Goal: Task Accomplishment & Management: Complete application form

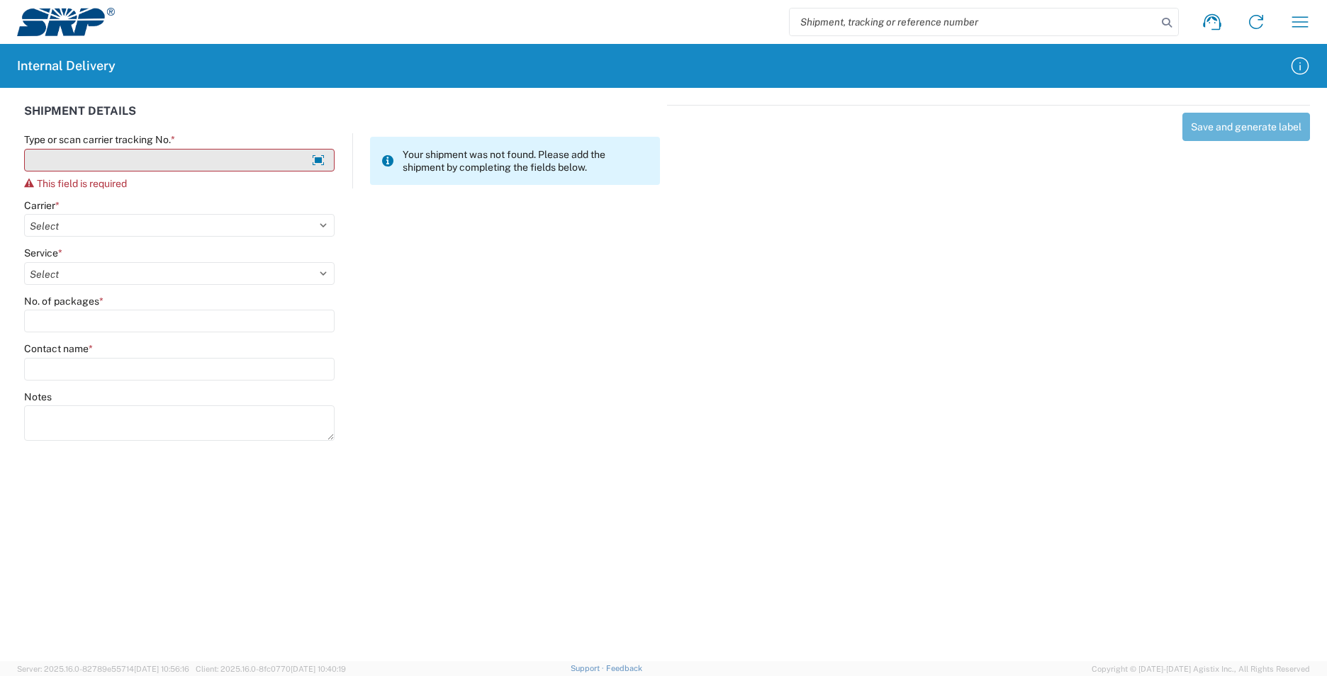
click at [142, 164] on input "Type or scan carrier tracking No. *" at bounding box center [179, 160] width 310 height 23
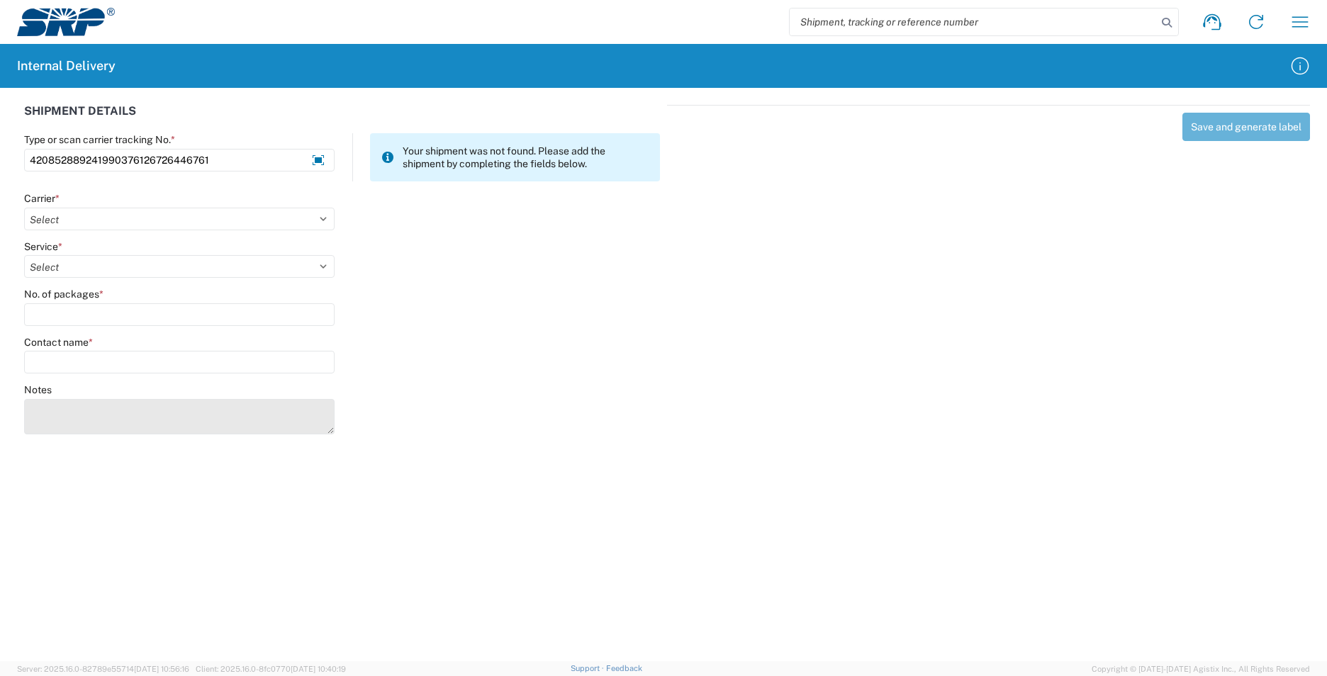
type input "420852889241990376126726446761"
click at [97, 408] on textarea "Notes" at bounding box center [179, 416] width 310 height 35
click at [322, 436] on div "4208528812319449008106244113417998 420852889449050899562000911810 4208528893612…" at bounding box center [179, 418] width 310 height 38
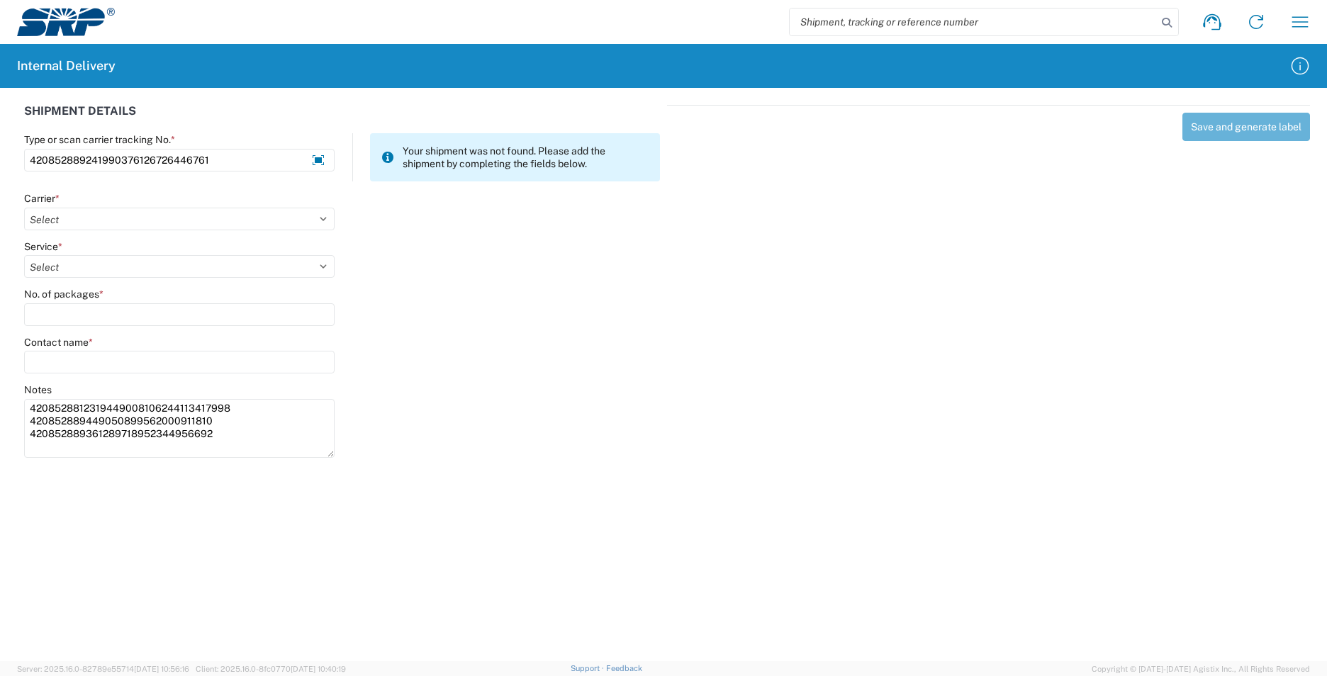
drag, startPoint x: 325, startPoint y: 432, endPoint x: 320, endPoint y: 455, distance: 23.8
click at [320, 455] on textarea "4208528812319449008106244113417998 420852889449050899562000911810 4208528893612…" at bounding box center [179, 428] width 310 height 59
type textarea "4208528812319449008106244113417998 420852889449050899562000911810 4208528893612…"
click at [89, 216] on select "Select AcctPay Amazon Logistics ATI Trucking BC Dimerco Logistics Empire Southw…" at bounding box center [179, 219] width 310 height 23
select select "137"
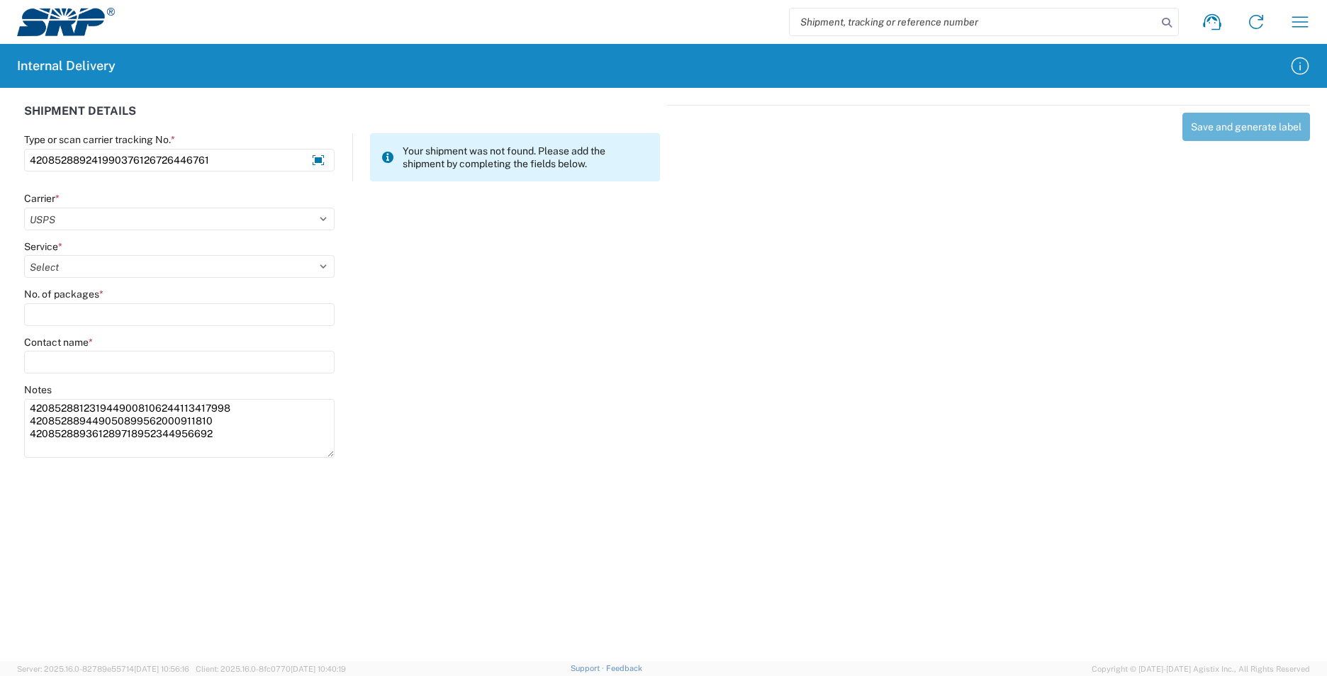
click at [24, 208] on select "Select AcctPay Amazon Logistics ATI Trucking BC Dimerco Logistics Empire Southw…" at bounding box center [179, 219] width 310 height 23
click at [72, 262] on select "Select" at bounding box center [179, 266] width 310 height 23
select select "17817"
click at [71, 262] on select "Select 3 - 5 Day Bound Printed Matter Express Mail Flat-Rate Envelope Express M…" at bounding box center [179, 266] width 310 height 23
click at [60, 306] on input "No. of packages *" at bounding box center [179, 314] width 310 height 23
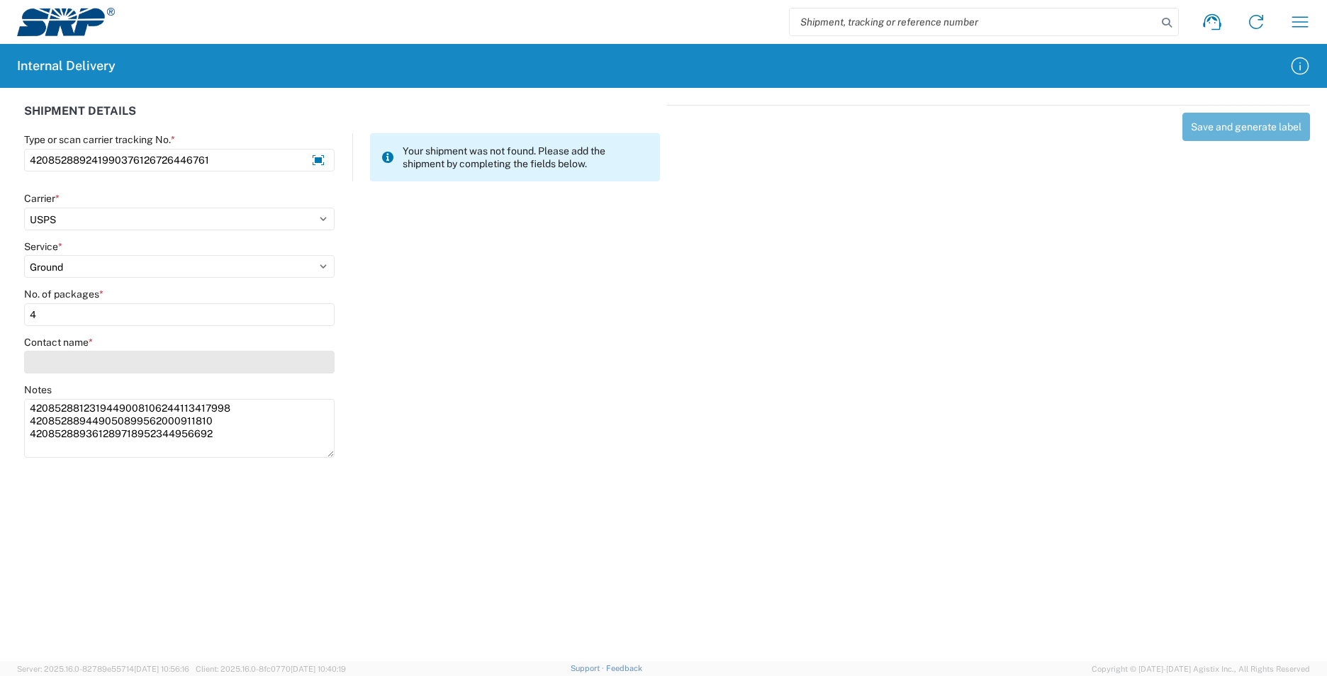
type input "4"
click at [67, 368] on input "Contact name *" at bounding box center [179, 362] width 310 height 23
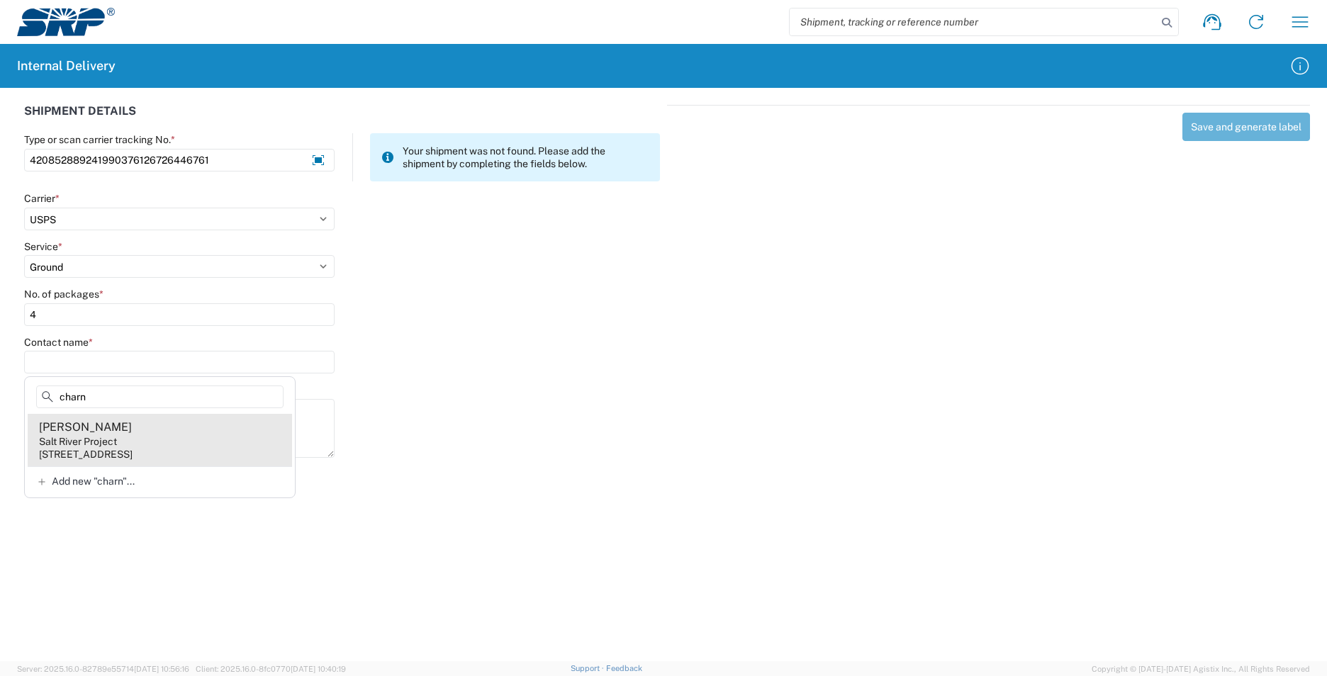
type input "charn"
click at [234, 446] on agx-address-suggestion-item "[PERSON_NAME] Salt River Project [STREET_ADDRESS]" at bounding box center [160, 440] width 264 height 52
type input "[PERSON_NAME]"
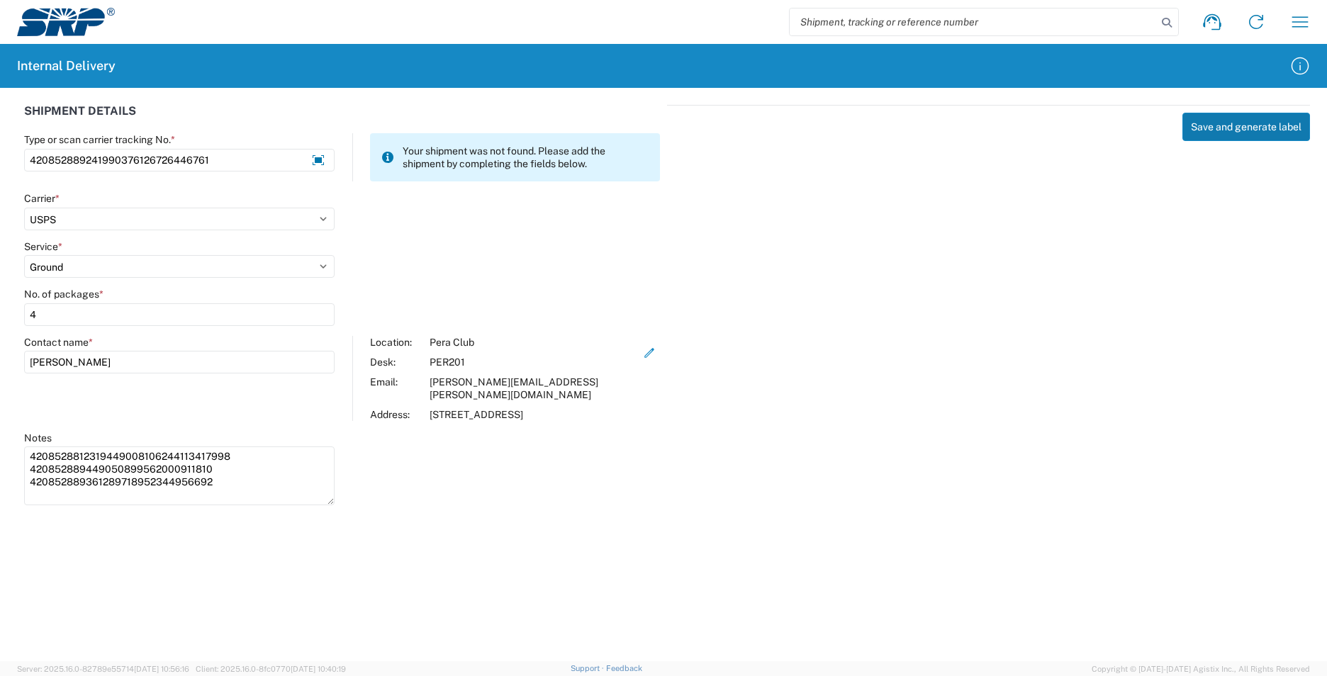
click at [1228, 128] on button "Save and generate label" at bounding box center [1246, 127] width 128 height 28
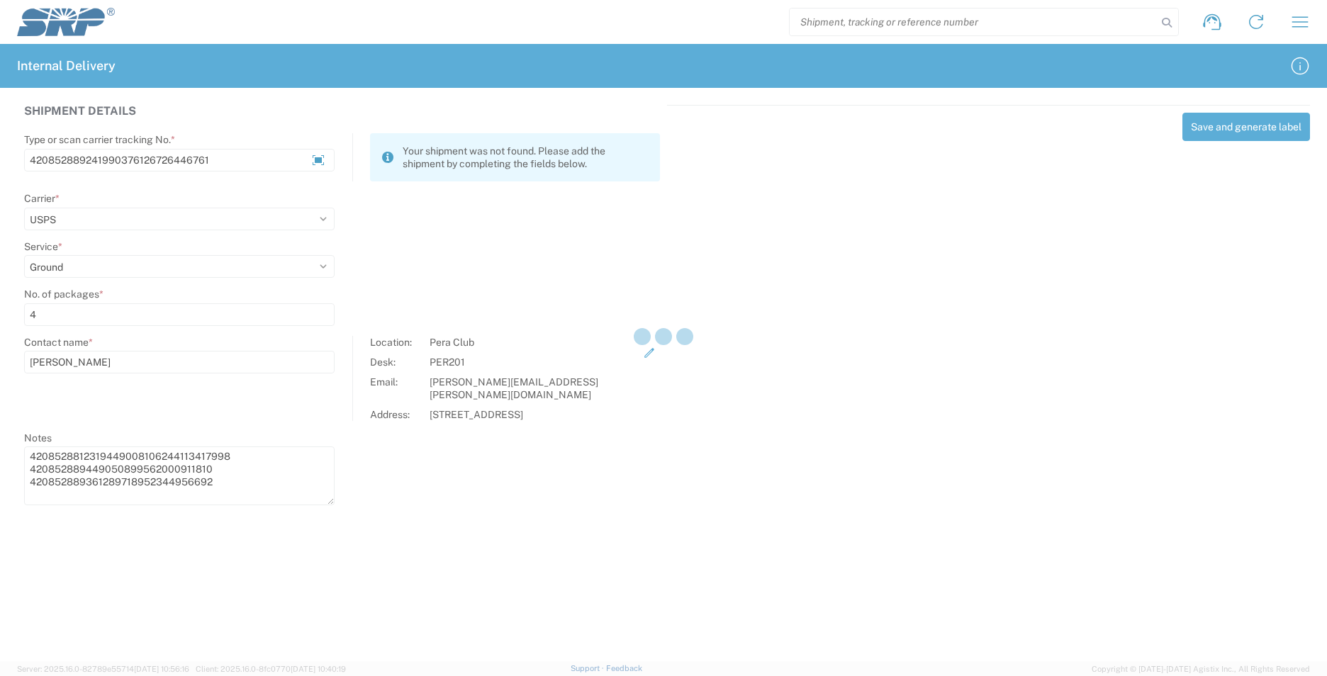
select select
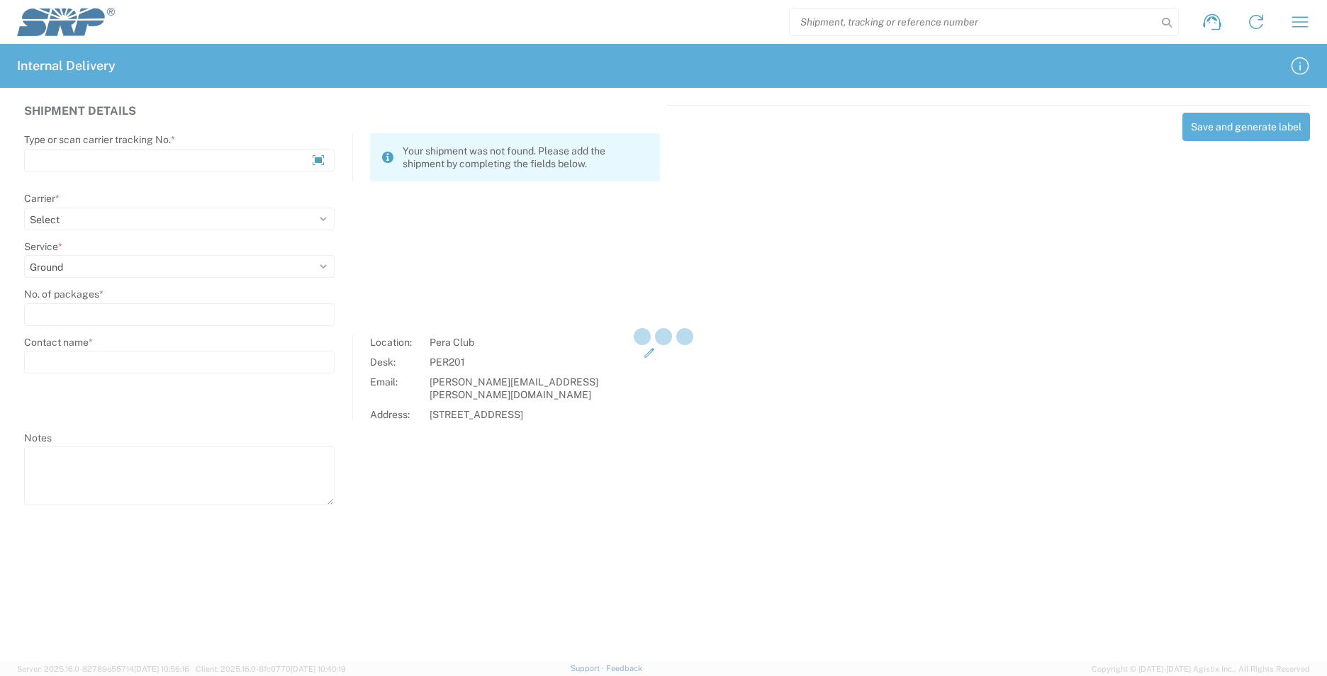
select select
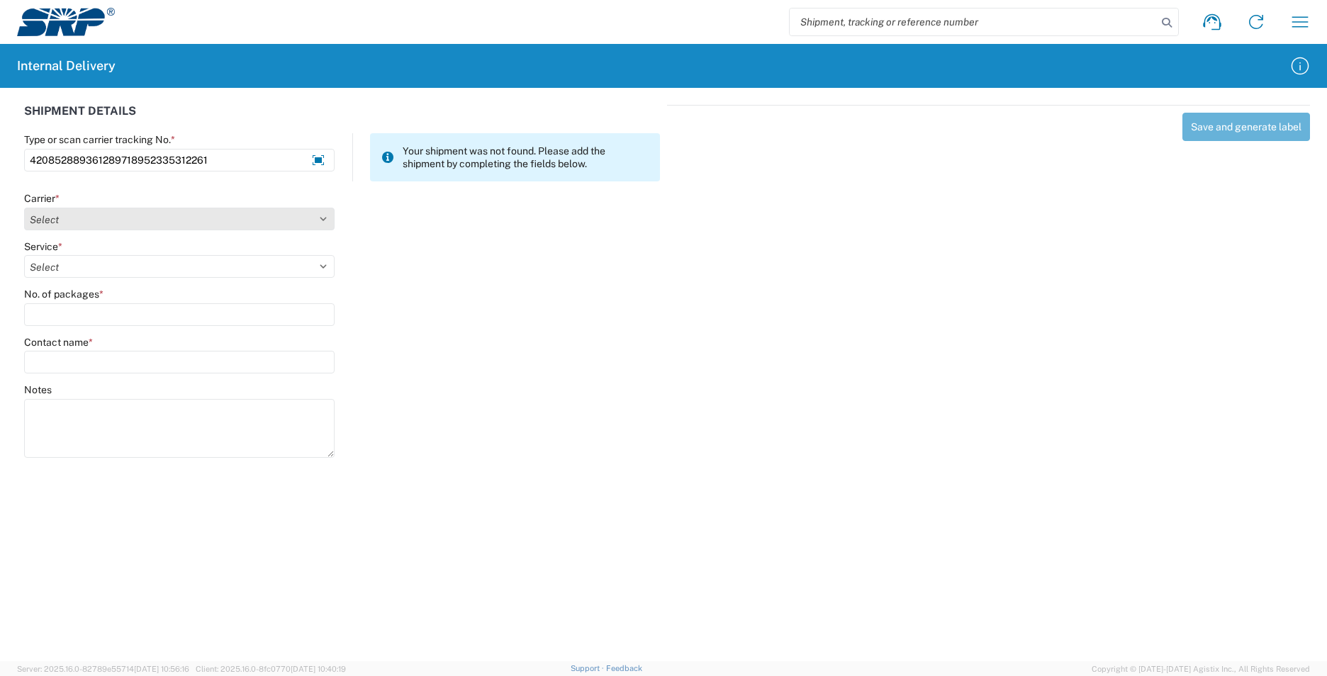
type input "420852889361289718952335312261"
click at [60, 222] on select "Select AcctPay Amazon Logistics ATI Trucking BC Dimerco Logistics Empire Southw…" at bounding box center [179, 219] width 310 height 23
select select "137"
click at [24, 208] on select "Select AcctPay Amazon Logistics ATI Trucking BC Dimerco Logistics Empire Southw…" at bounding box center [179, 219] width 310 height 23
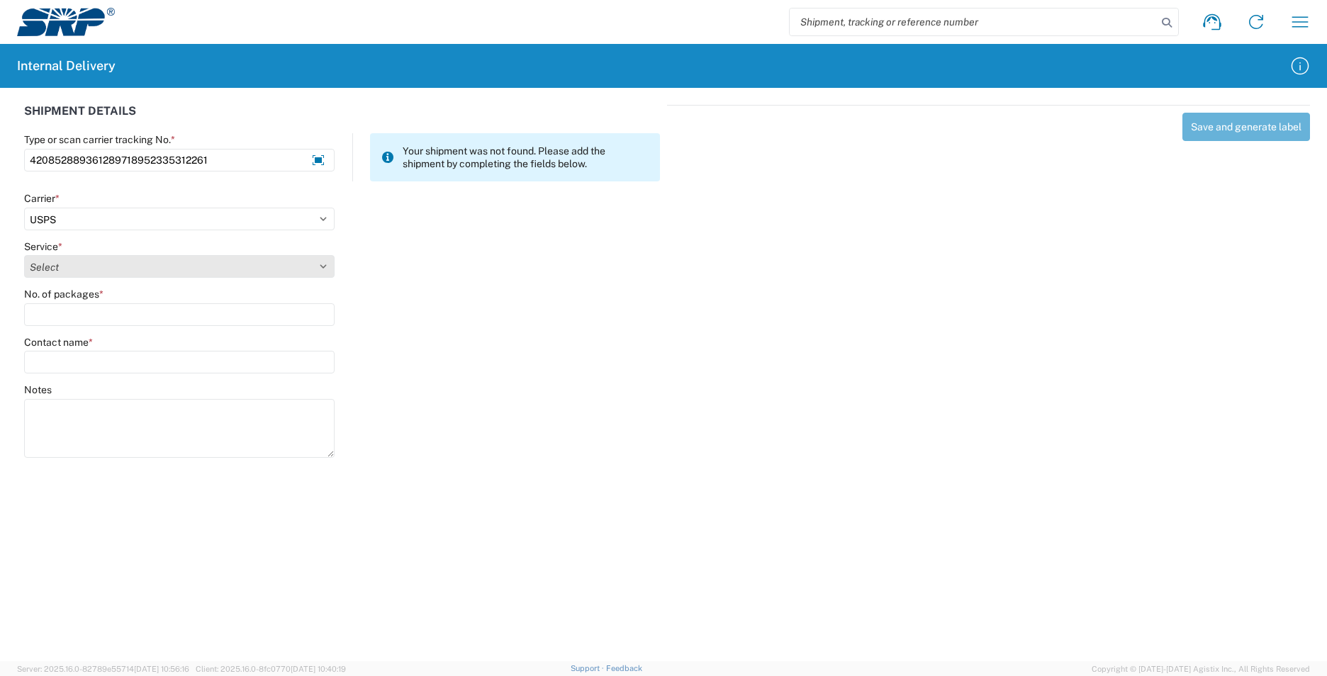
click at [89, 272] on select "Select 3 - 5 Day Bound Printed Matter Express Mail Flat-Rate Envelope Express M…" at bounding box center [179, 266] width 310 height 23
select select "17817"
click at [89, 272] on select "Select 3 - 5 Day Bound Printed Matter Express Mail Flat-Rate Envelope Express M…" at bounding box center [179, 266] width 310 height 23
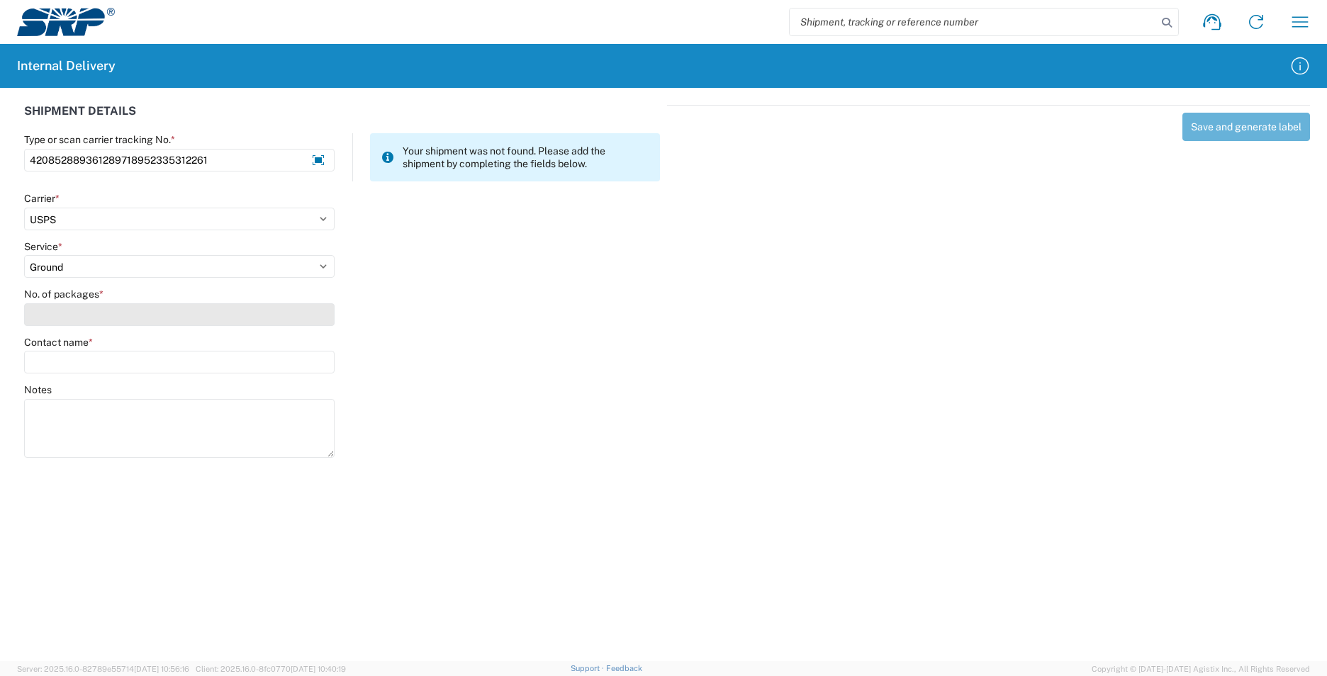
click at [69, 310] on input "No. of packages *" at bounding box center [179, 314] width 310 height 23
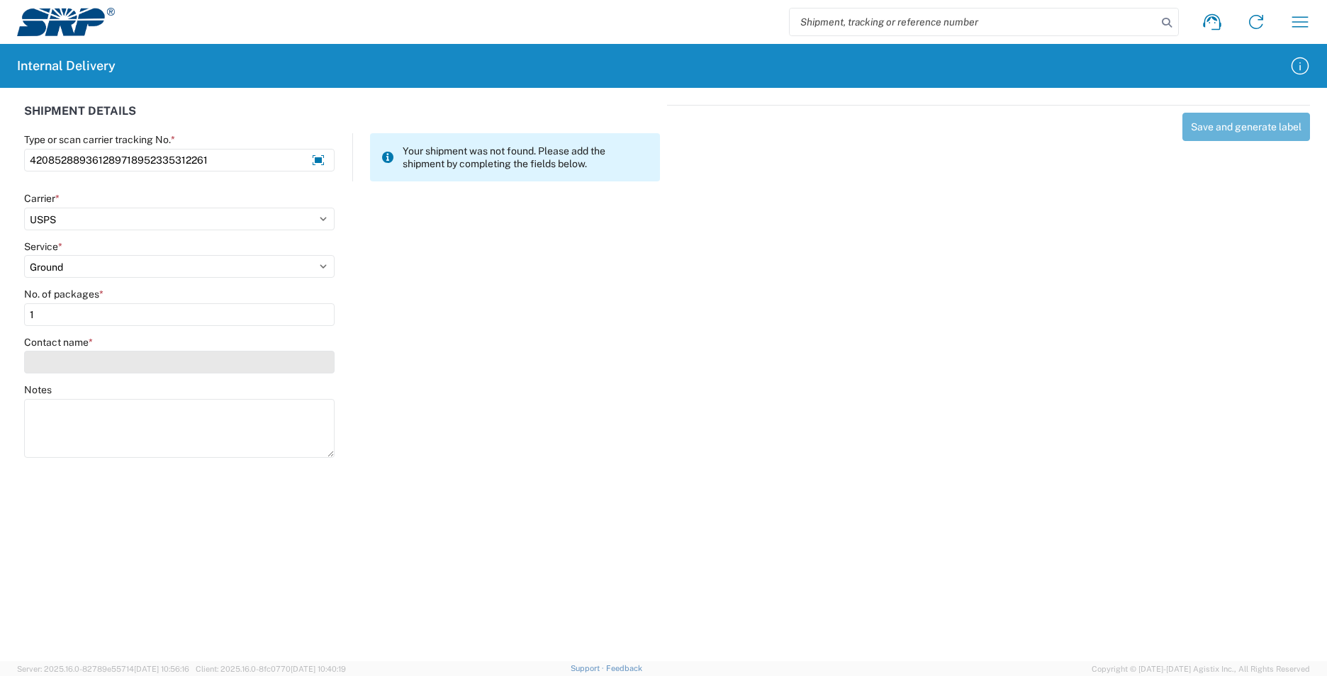
type input "1"
click at [69, 369] on input "Contact name *" at bounding box center [179, 362] width 310 height 23
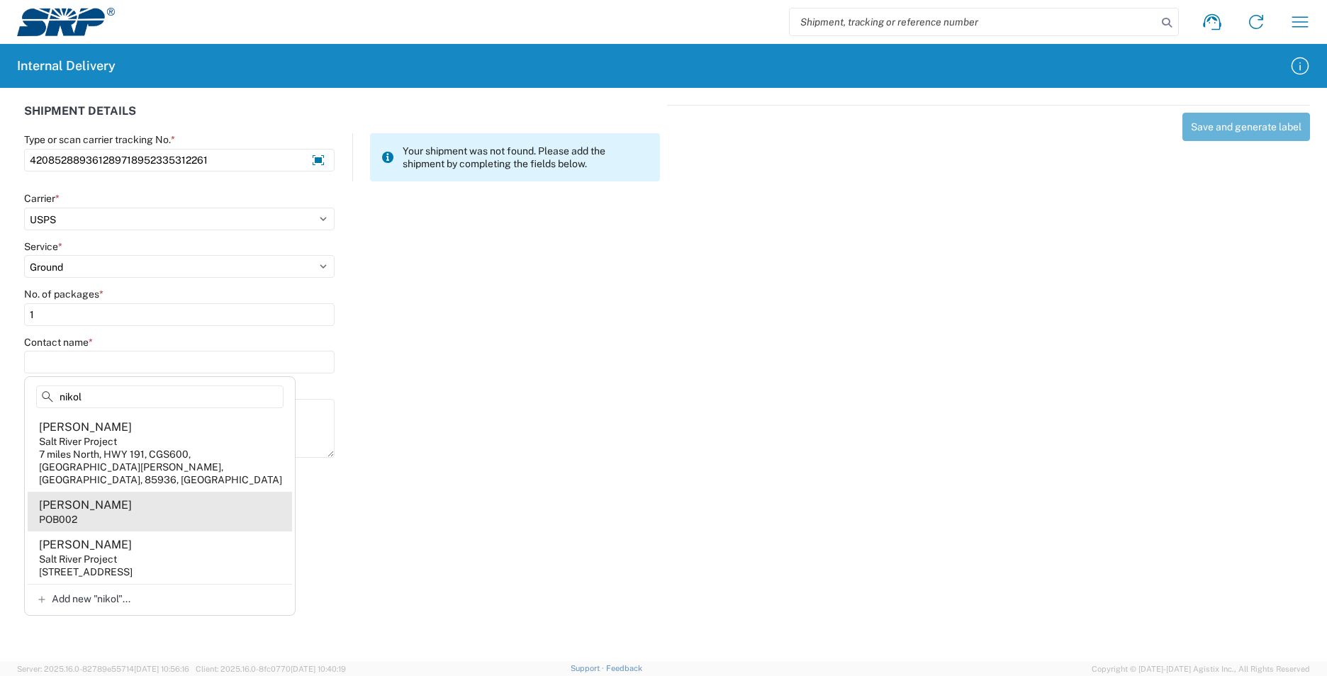
type input "nikol"
click at [190, 505] on agx-address-suggestion-item "[PERSON_NAME] POB002" at bounding box center [160, 512] width 264 height 40
type input "[PERSON_NAME]"
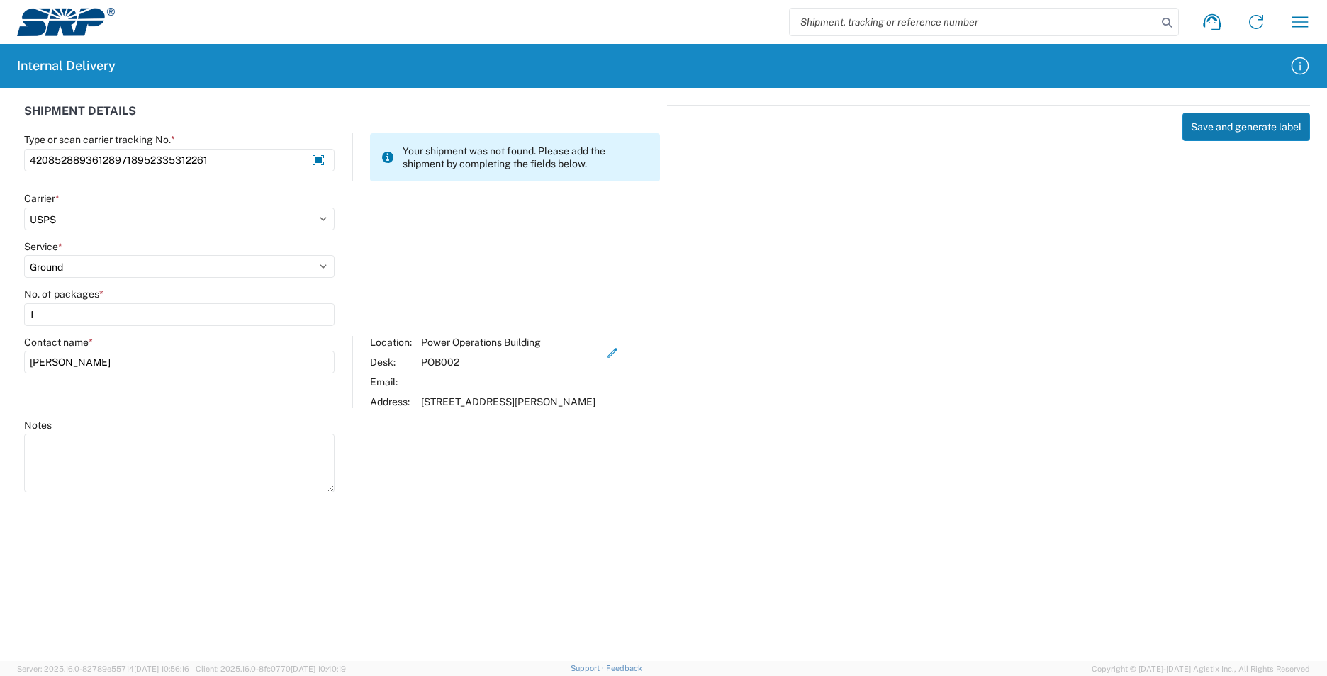
click at [1221, 122] on button "Save and generate label" at bounding box center [1246, 127] width 128 height 28
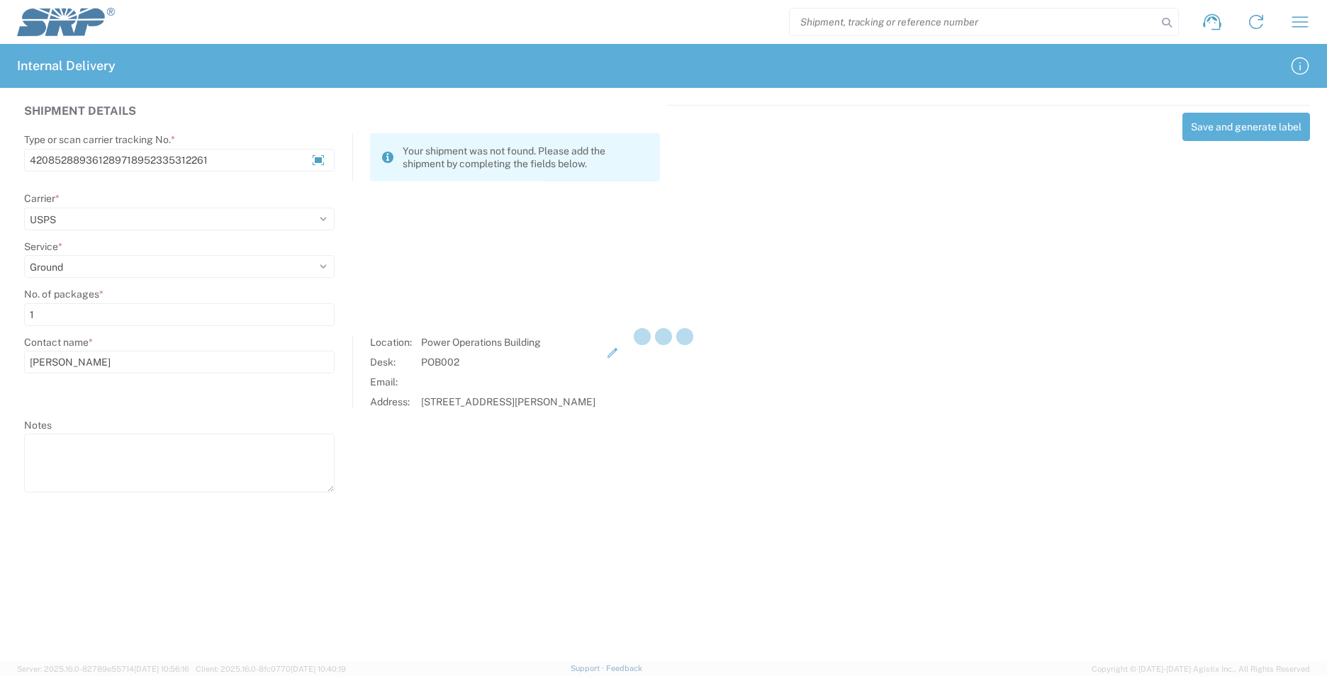
select select
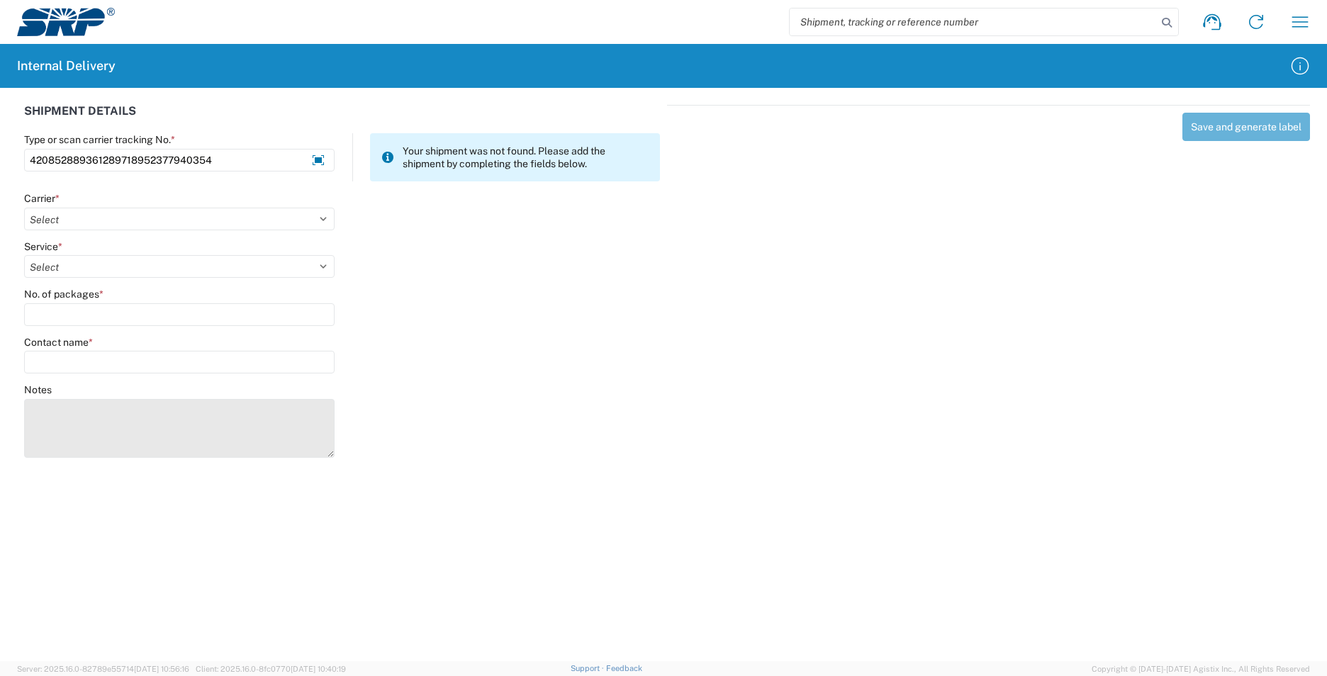
type input "420852889361289718952377940354"
click at [206, 435] on textarea "Notes" at bounding box center [179, 428] width 310 height 59
click at [30, 444] on textarea "420852889361289718952399472932 420852889361289718952382945320 42085288936128971…" at bounding box center [179, 428] width 310 height 59
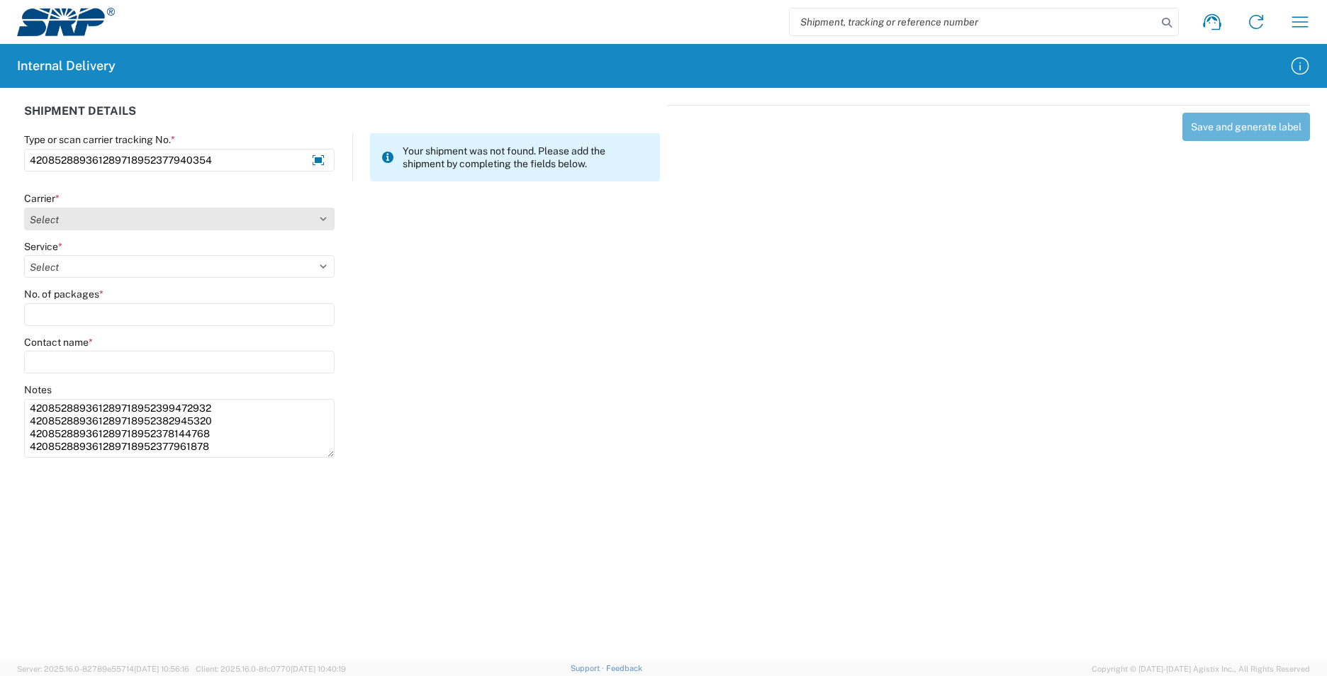
type textarea "420852889361289718952399472932 420852889361289718952382945320 42085288936128971…"
click at [101, 224] on select "Select AcctPay Amazon Logistics ATI Trucking BC Dimerco Logistics Empire Southw…" at bounding box center [179, 219] width 310 height 23
select select "137"
click at [24, 208] on select "Select AcctPay Amazon Logistics ATI Trucking BC Dimerco Logistics Empire Southw…" at bounding box center [179, 219] width 310 height 23
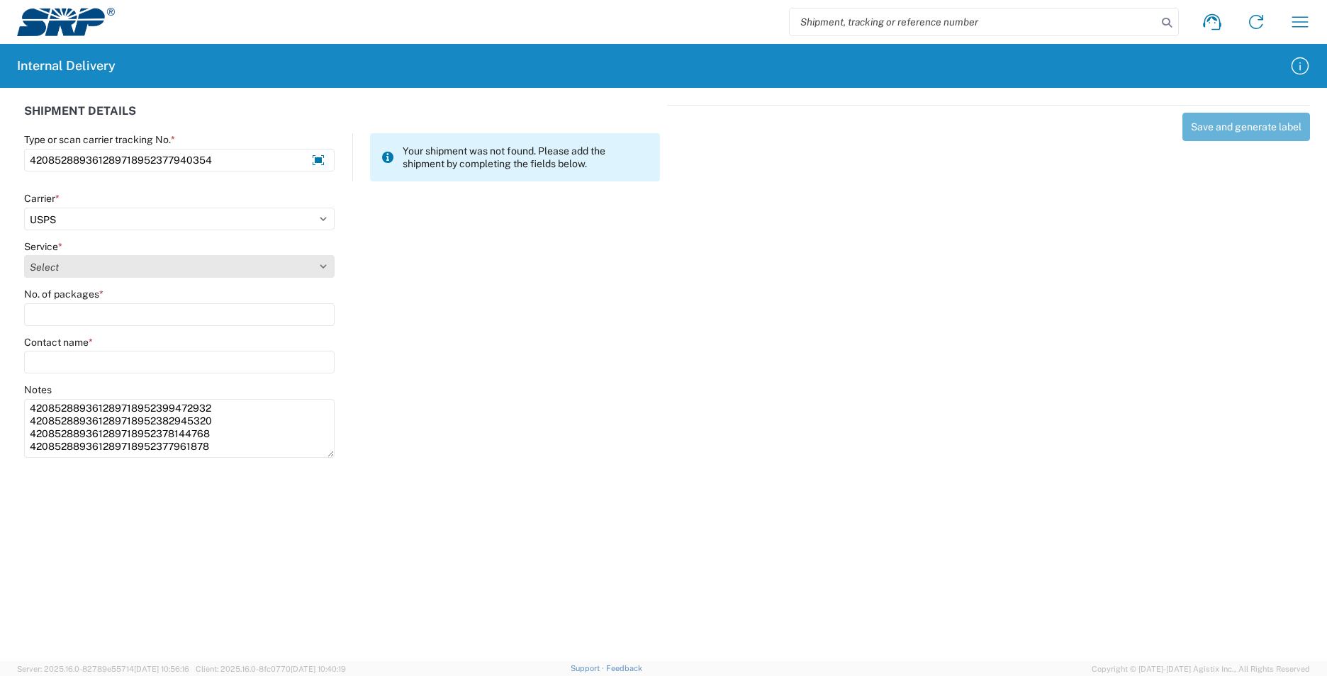
select select "17817"
click at [49, 262] on select "Select 3 - 5 Day Bound Printed Matter Express Mail Flat-Rate Envelope Express M…" at bounding box center [179, 266] width 310 height 23
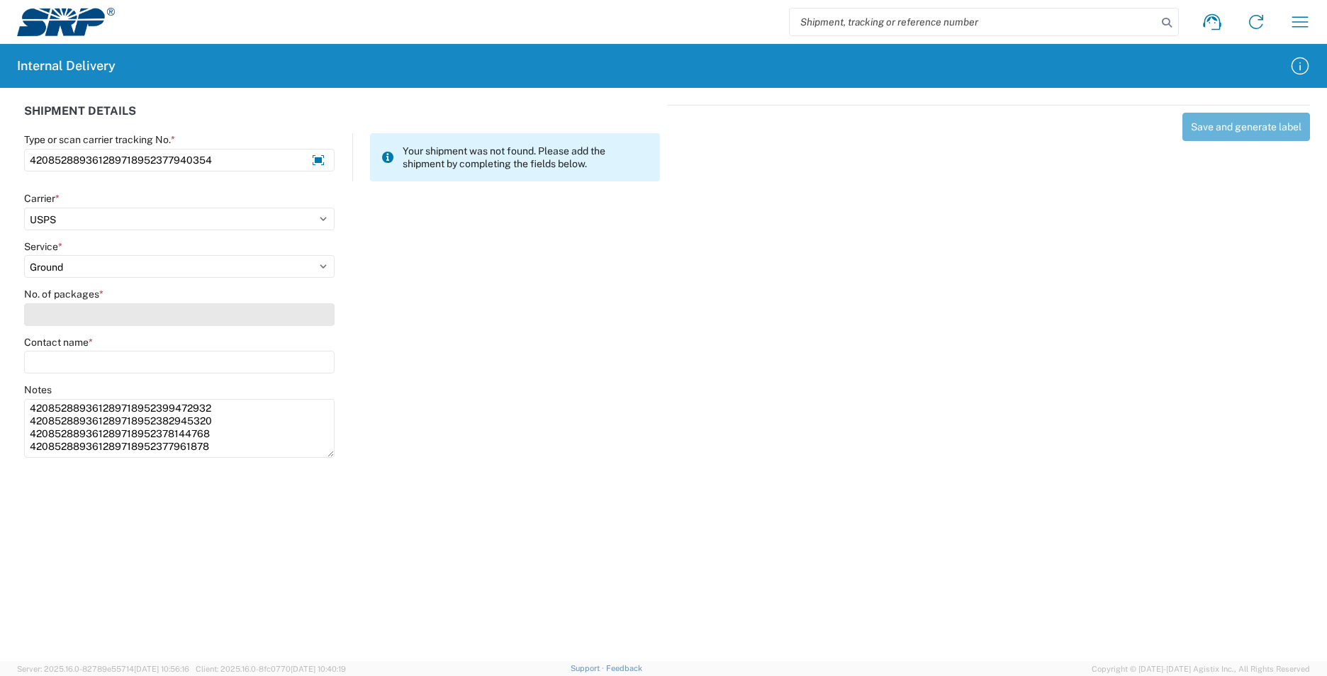
click at [64, 322] on input "No. of packages *" at bounding box center [179, 314] width 310 height 23
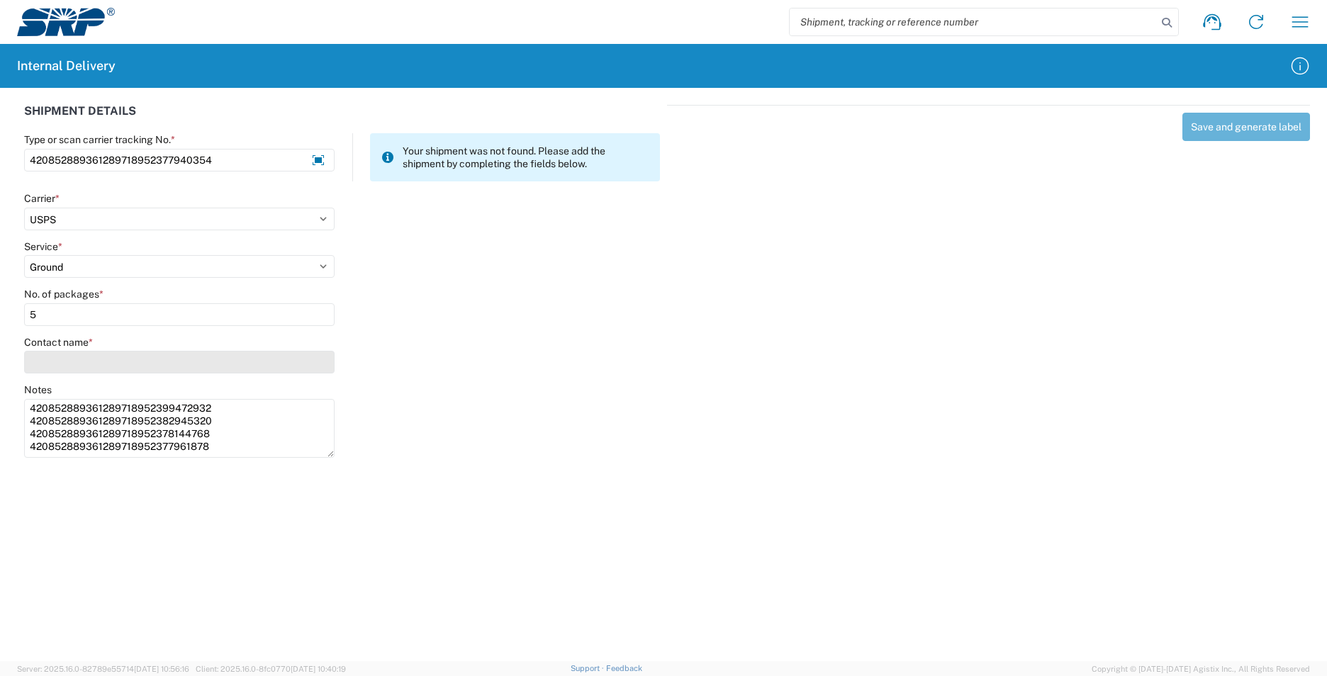
type input "5"
click at [52, 360] on input "Contact name *" at bounding box center [179, 362] width 310 height 23
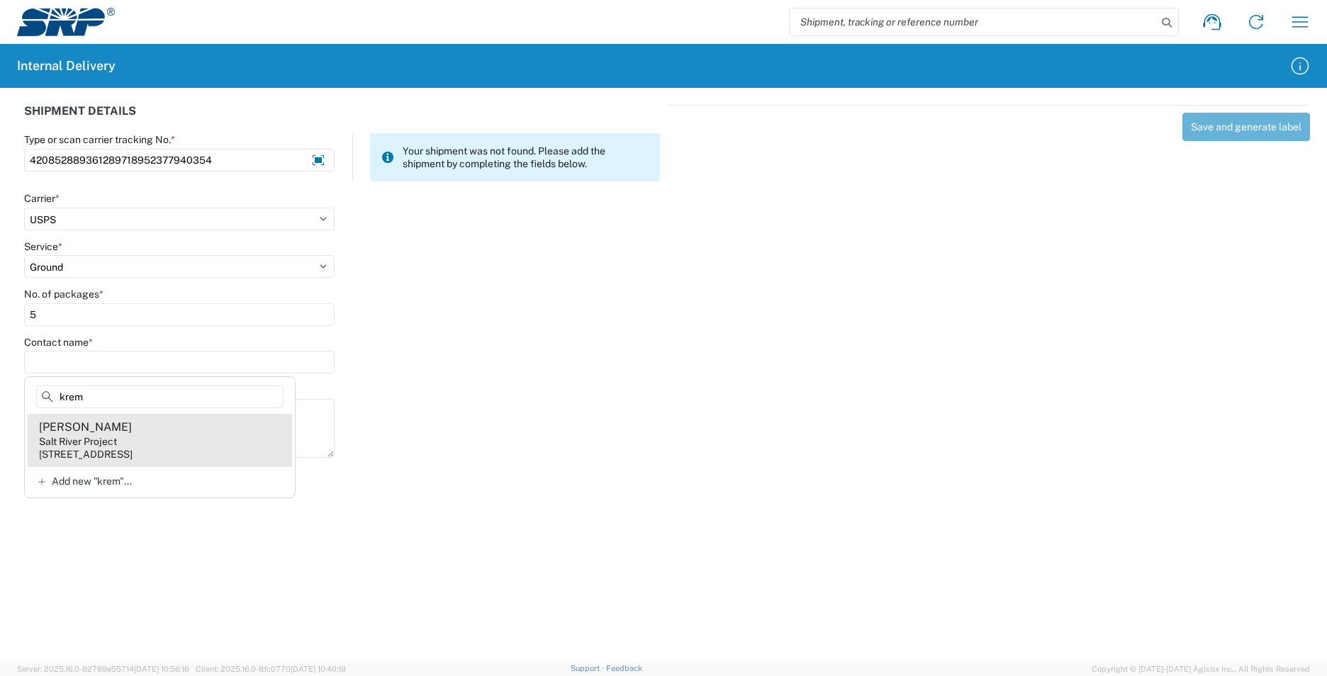
type input "krem"
click at [152, 442] on agx-address-suggestion-item "[PERSON_NAME] Salt River Project [STREET_ADDRESS]" at bounding box center [160, 440] width 264 height 52
type input "[PERSON_NAME]"
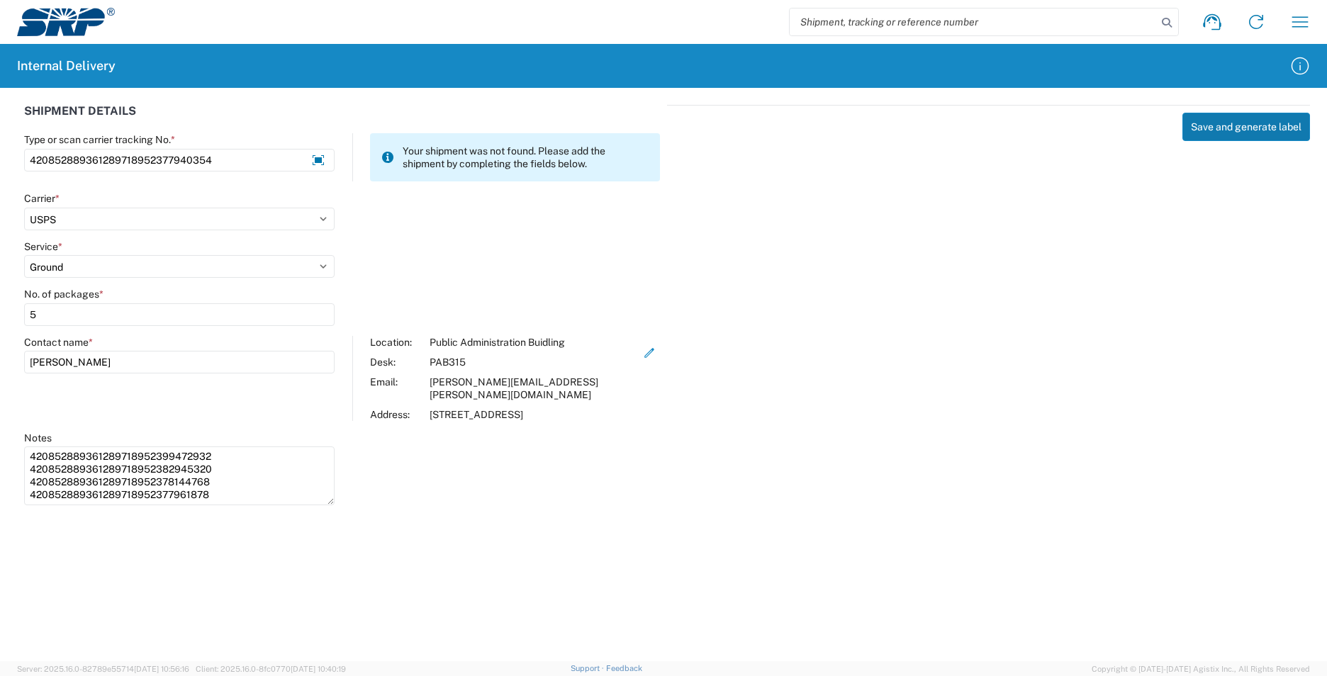
click at [1212, 131] on button "Save and generate label" at bounding box center [1246, 127] width 128 height 28
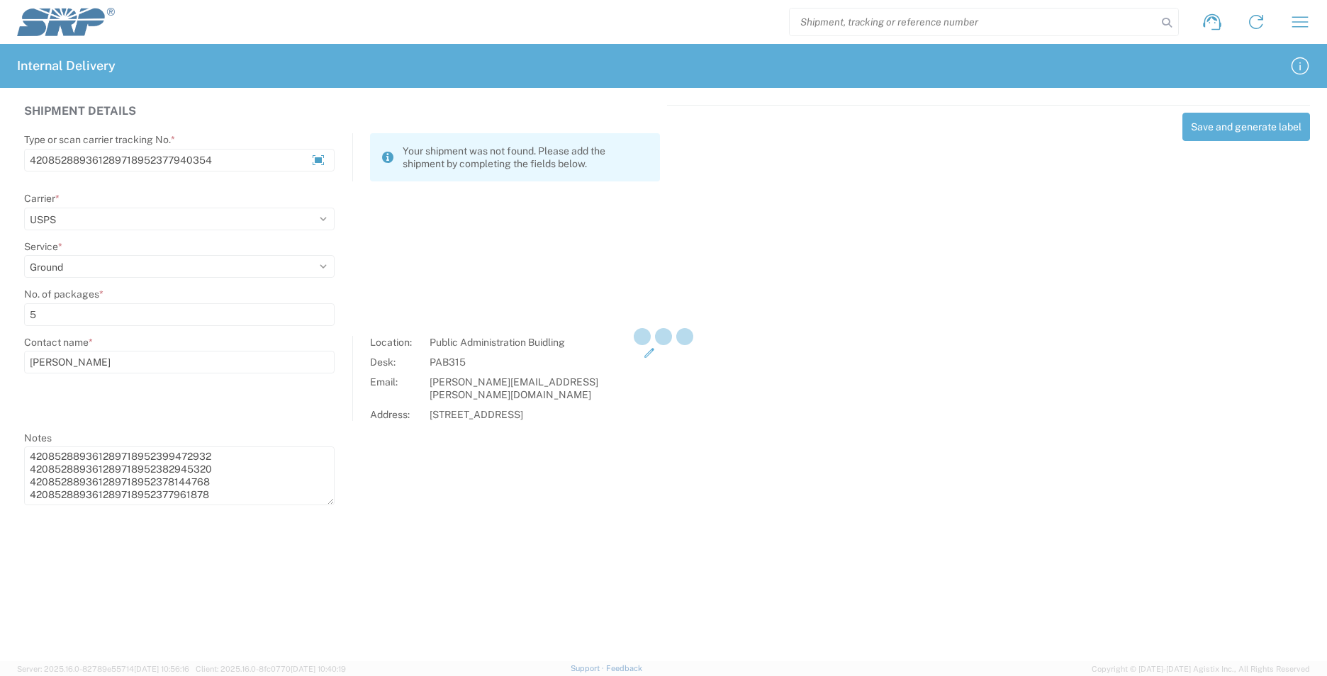
select select
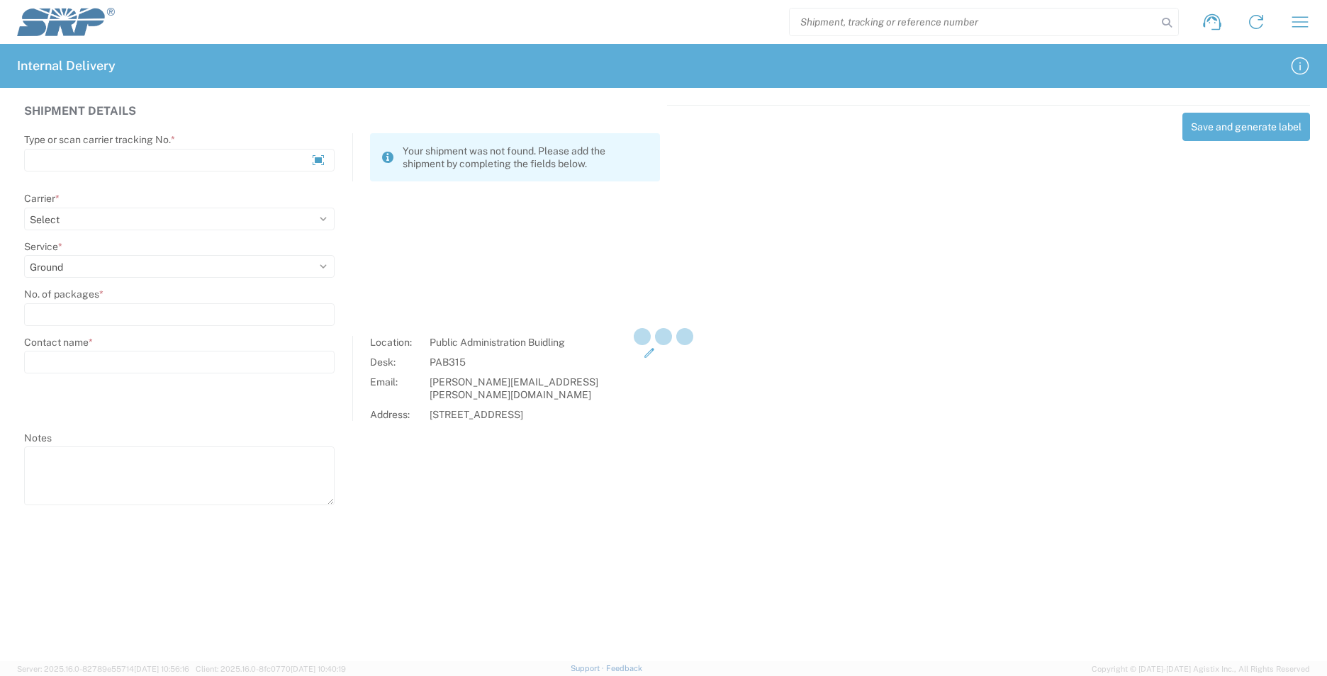
select select
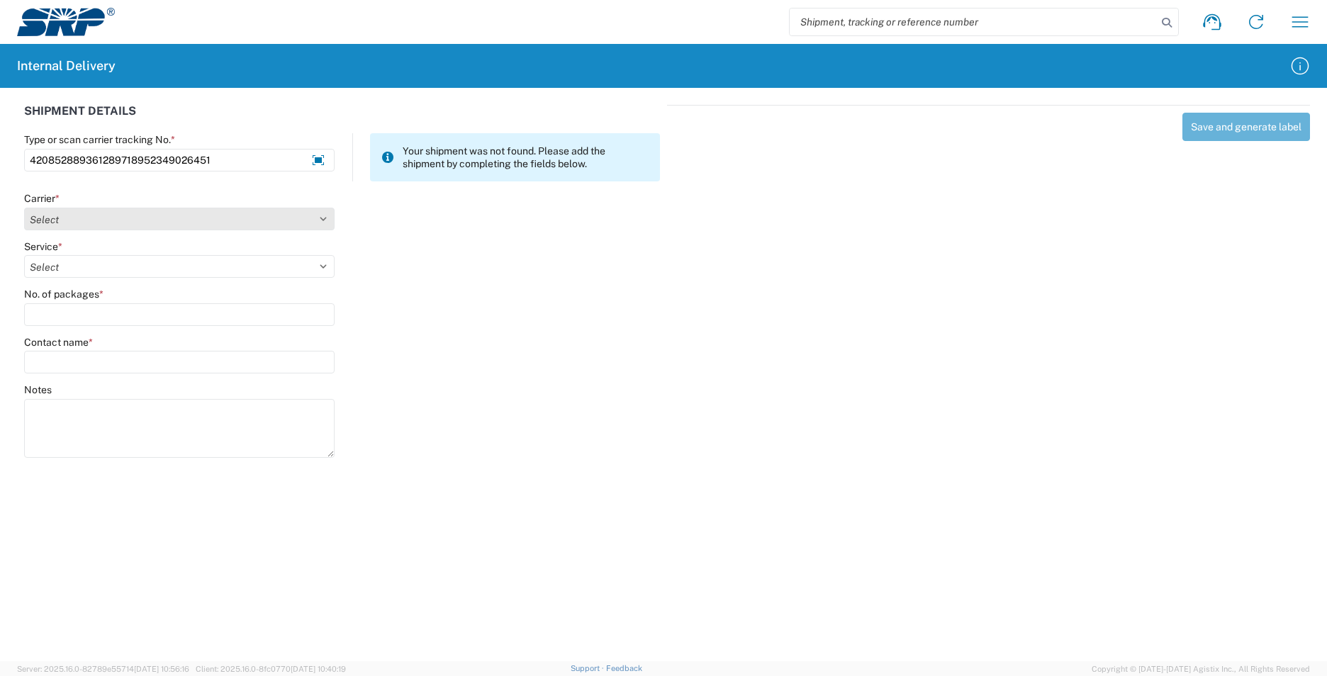
type input "420852889361289718952349026451"
click at [45, 212] on select "Select AcctPay Amazon Logistics ATI Trucking BC Dimerco Logistics Empire Southw…" at bounding box center [179, 219] width 310 height 23
select select "137"
click at [24, 208] on select "Select AcctPay Amazon Logistics ATI Trucking BC Dimerco Logistics Empire Southw…" at bounding box center [179, 219] width 310 height 23
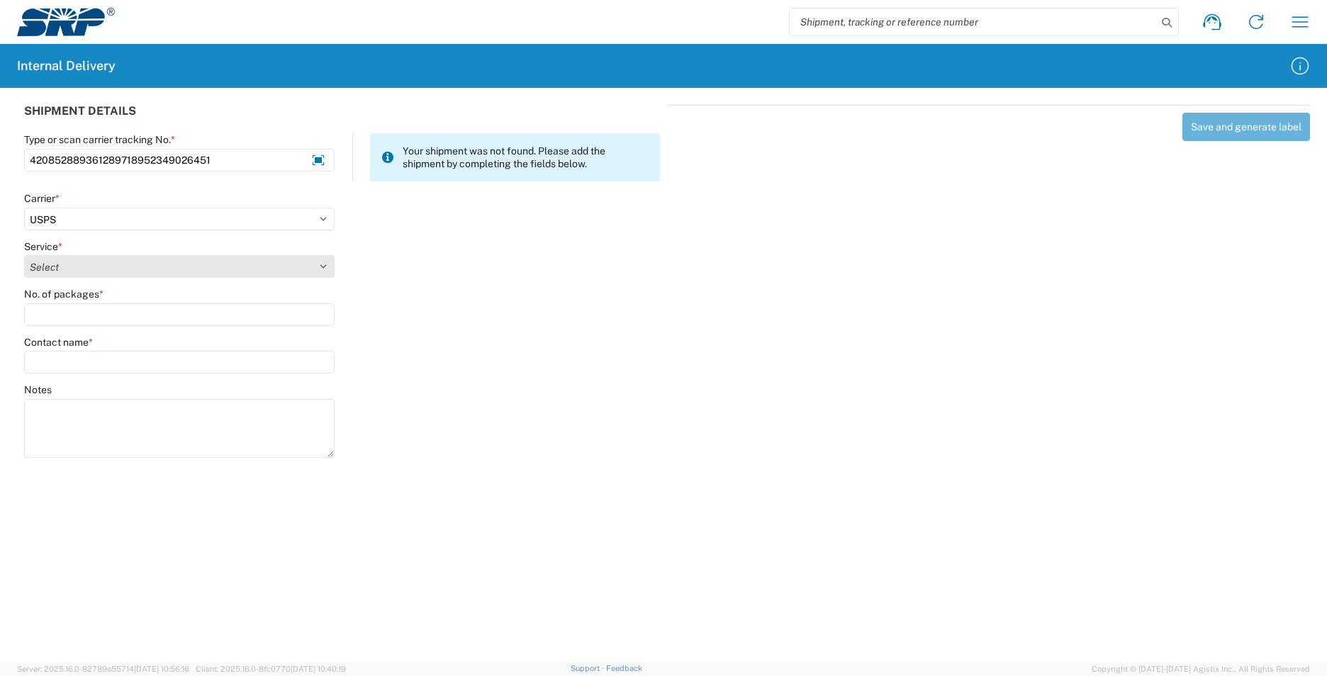
click at [57, 262] on select "Select 3 - 5 Day Bound Printed Matter Express Mail Flat-Rate Envelope Express M…" at bounding box center [179, 266] width 310 height 23
select select "17817"
click at [69, 267] on select "Select 3 - 5 Day Bound Printed Matter Express Mail Flat-Rate Envelope Express M…" at bounding box center [179, 266] width 310 height 23
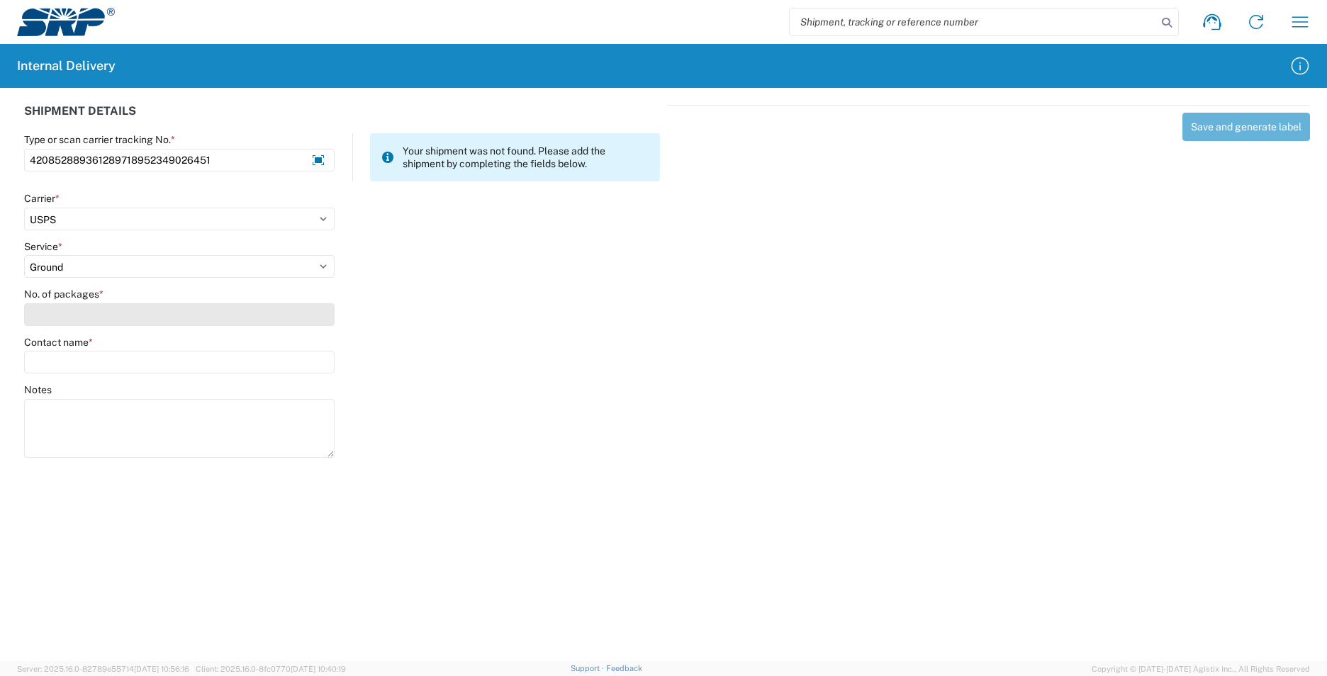
click at [64, 308] on input "No. of packages *" at bounding box center [179, 314] width 310 height 23
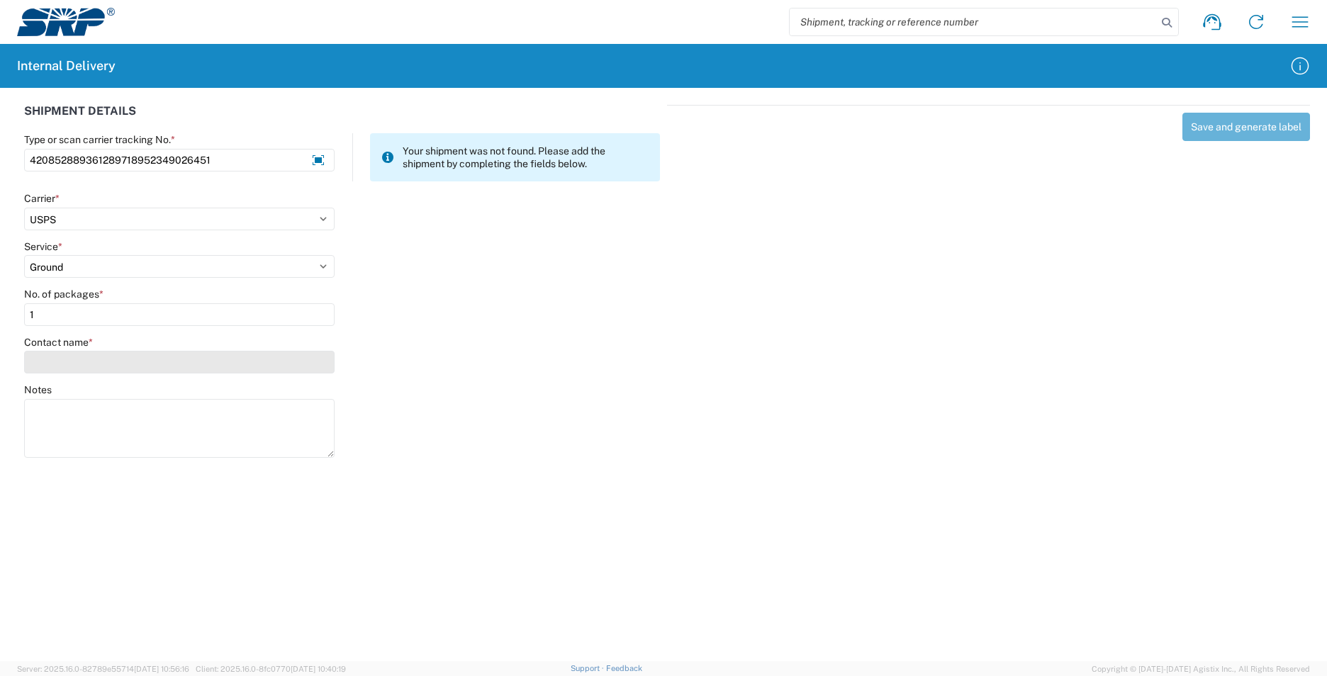
type input "1"
click at [73, 368] on input "Contact name *" at bounding box center [179, 362] width 310 height 23
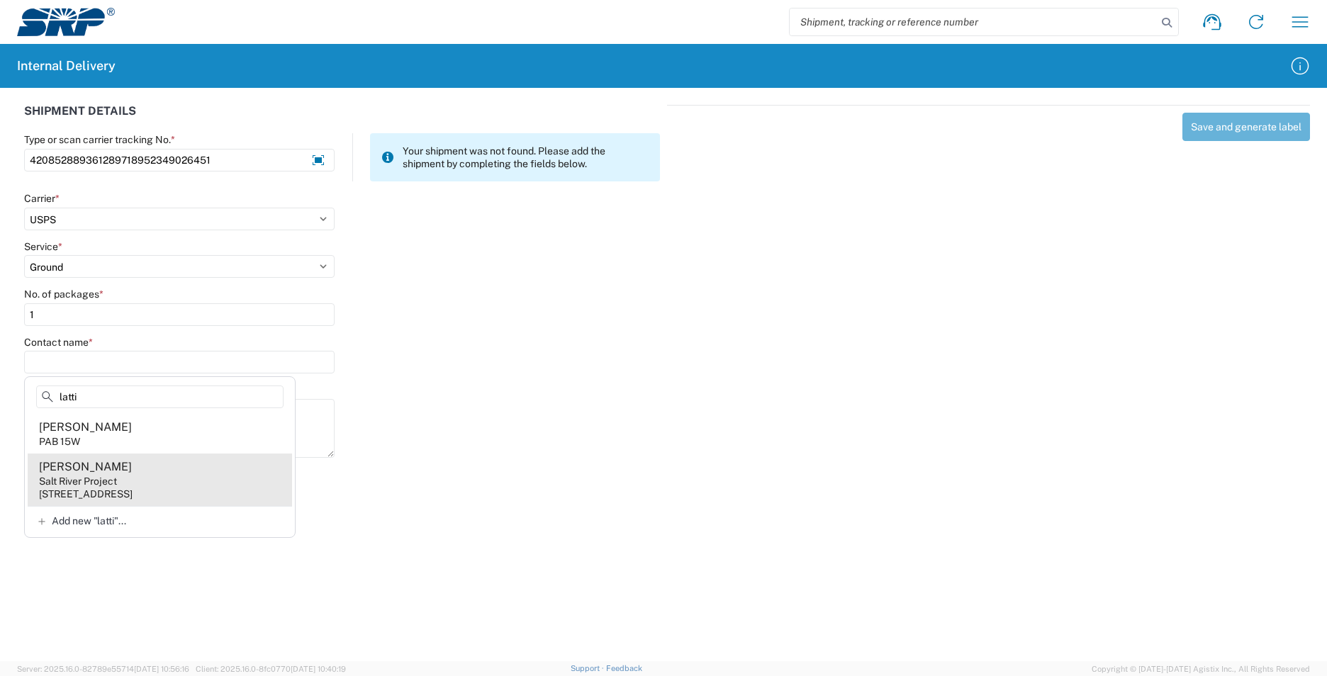
type input "latti"
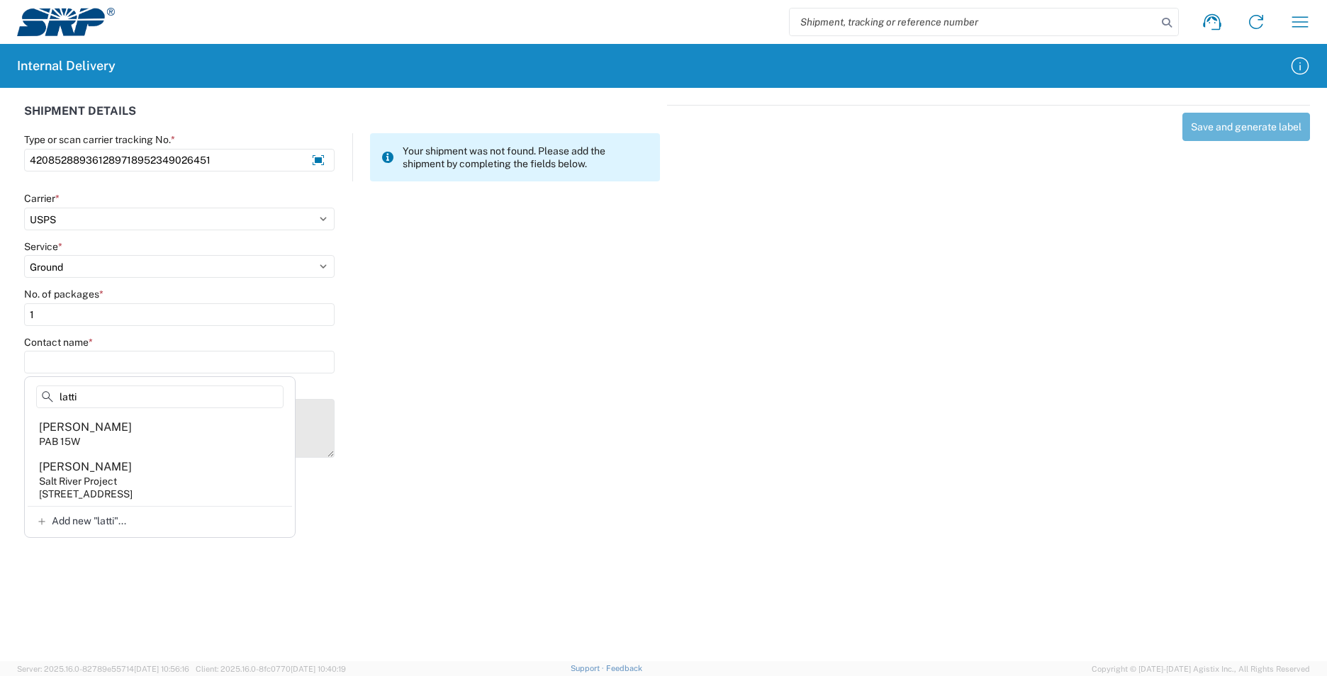
drag, startPoint x: 138, startPoint y: 483, endPoint x: 182, endPoint y: 473, distance: 45.1
click at [144, 486] on agx-address-suggestion-item "[PERSON_NAME] Salt River Project [STREET_ADDRESS]" at bounding box center [160, 480] width 264 height 52
type input "[PERSON_NAME]"
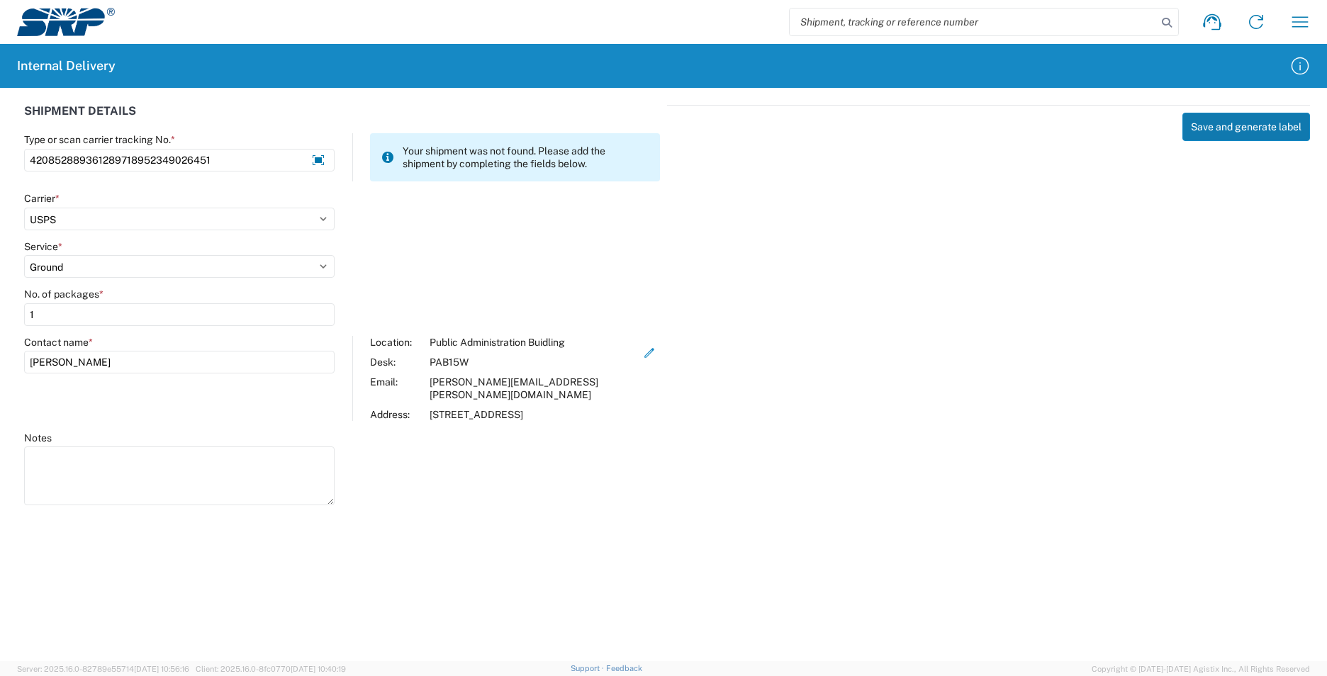
click at [1220, 119] on button "Save and generate label" at bounding box center [1246, 127] width 128 height 28
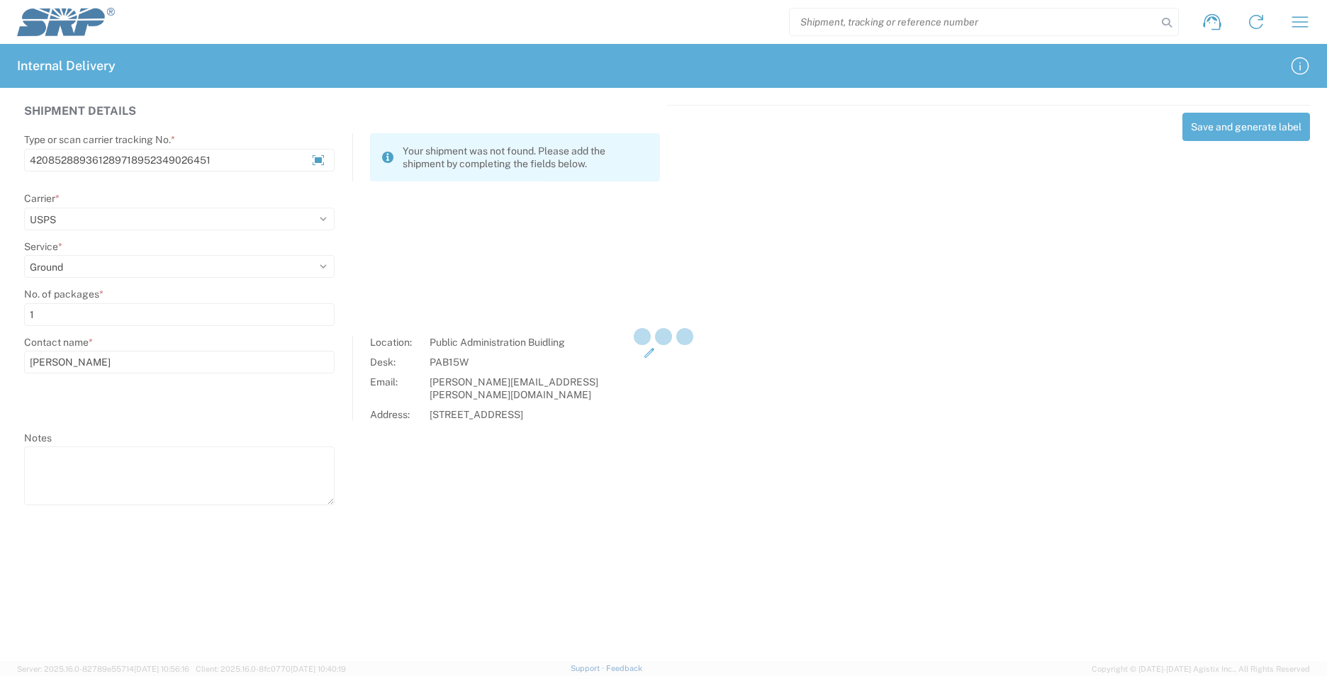
select select
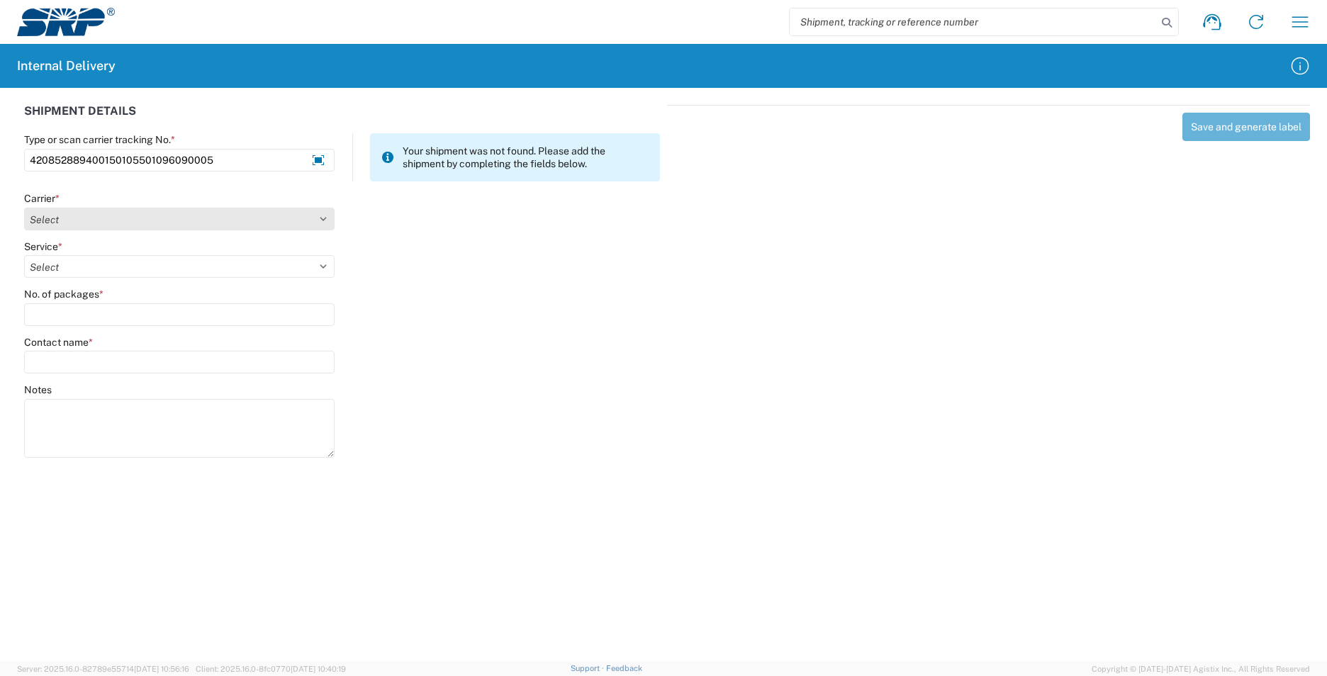
type input "420852889400150105501096090005"
click at [138, 217] on select "Select AcctPay Amazon Logistics ATI Trucking BC Dimerco Logistics Empire Southw…" at bounding box center [179, 219] width 310 height 23
click at [99, 215] on select "Select AcctPay Amazon Logistics ATI Trucking BC Dimerco Logistics Empire Southw…" at bounding box center [179, 219] width 310 height 23
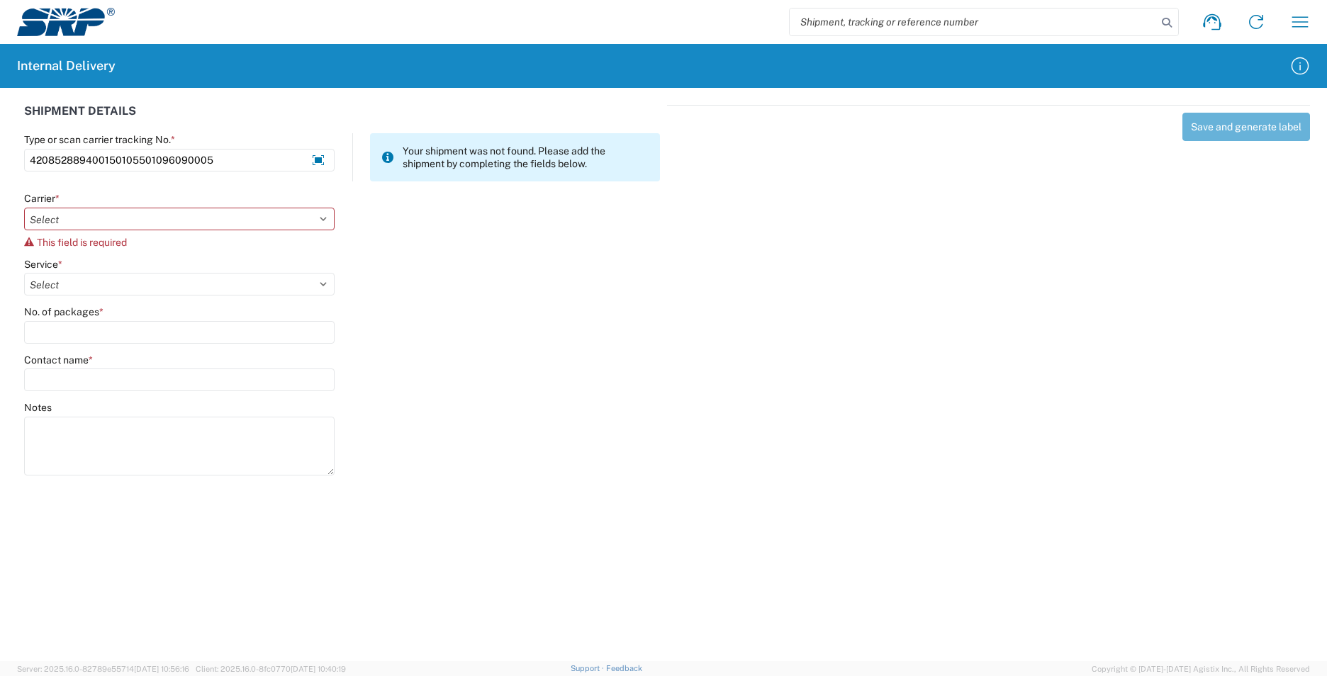
select select "137"
click at [24, 208] on select "Select AcctPay Amazon Logistics ATI Trucking BC Dimerco Logistics Empire Southw…" at bounding box center [179, 219] width 310 height 23
select select "17817"
click at [24, 255] on select "Select 3 - 5 Day Bound Printed Matter Express Mail Flat-Rate Envelope Express M…" at bounding box center [179, 266] width 310 height 23
click at [57, 311] on input "No. of packages *" at bounding box center [179, 314] width 310 height 23
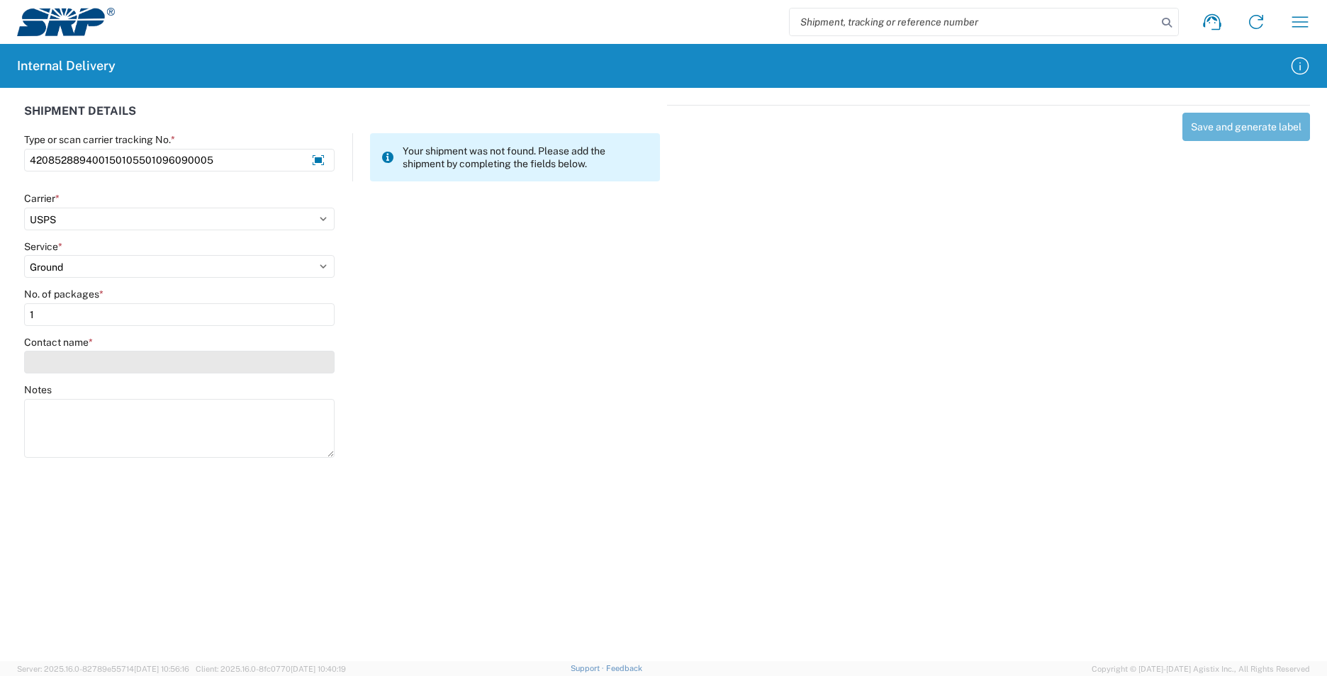
type input "1"
click at [47, 364] on input "Contact name *" at bounding box center [179, 362] width 310 height 23
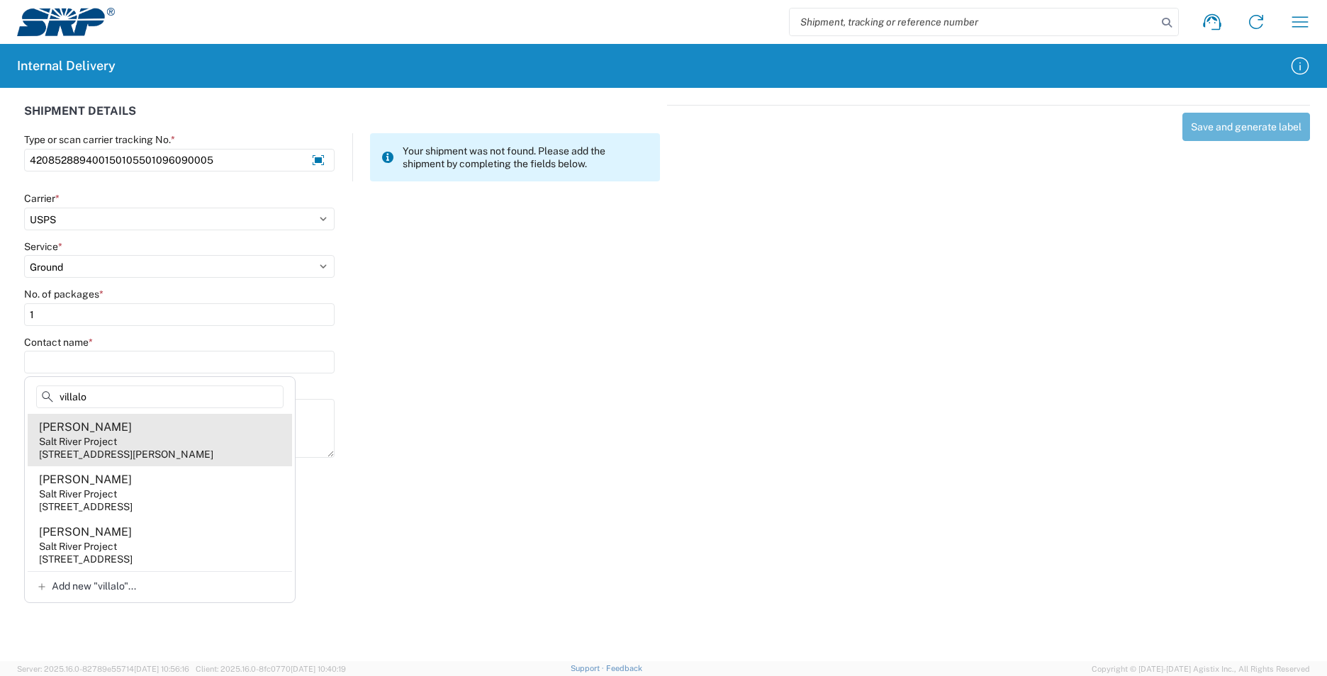
type input "villalo"
click at [184, 447] on agx-address-suggestion-item "[PERSON_NAME] Salt River Project [STREET_ADDRESS][PERSON_NAME]" at bounding box center [160, 440] width 264 height 52
type input "[PERSON_NAME]"
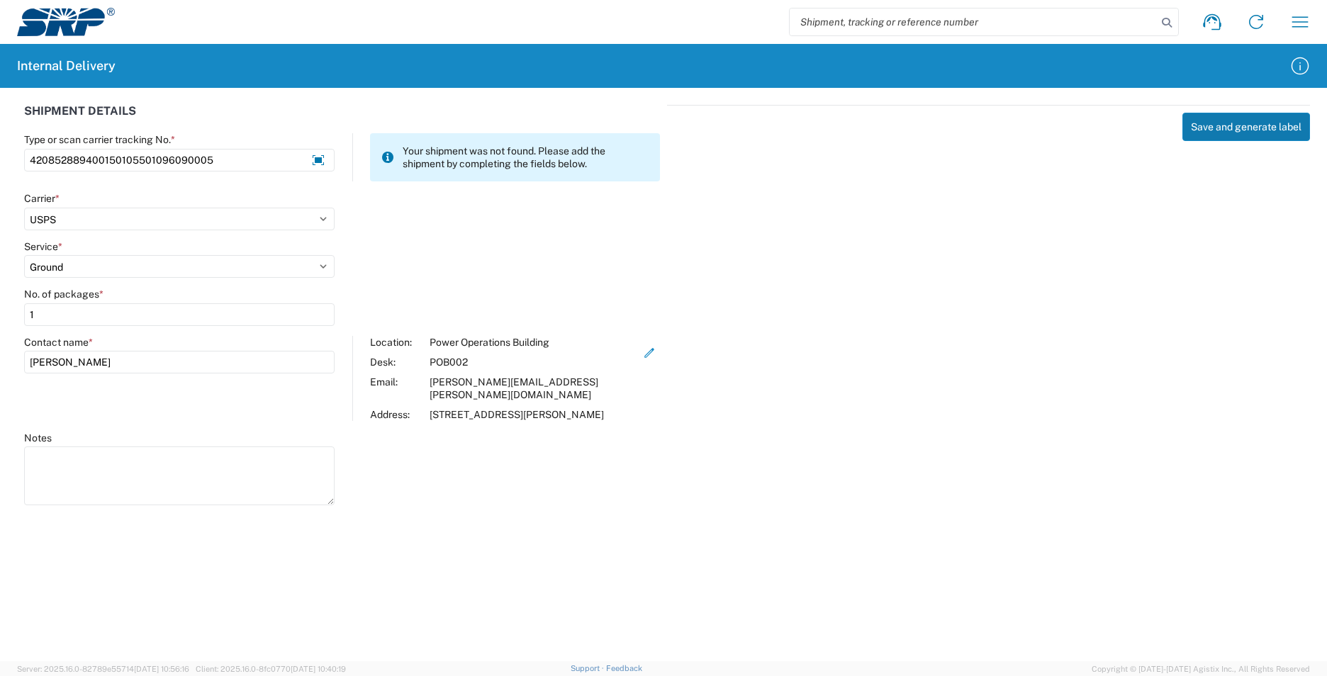
click at [1238, 125] on button "Save and generate label" at bounding box center [1246, 127] width 128 height 28
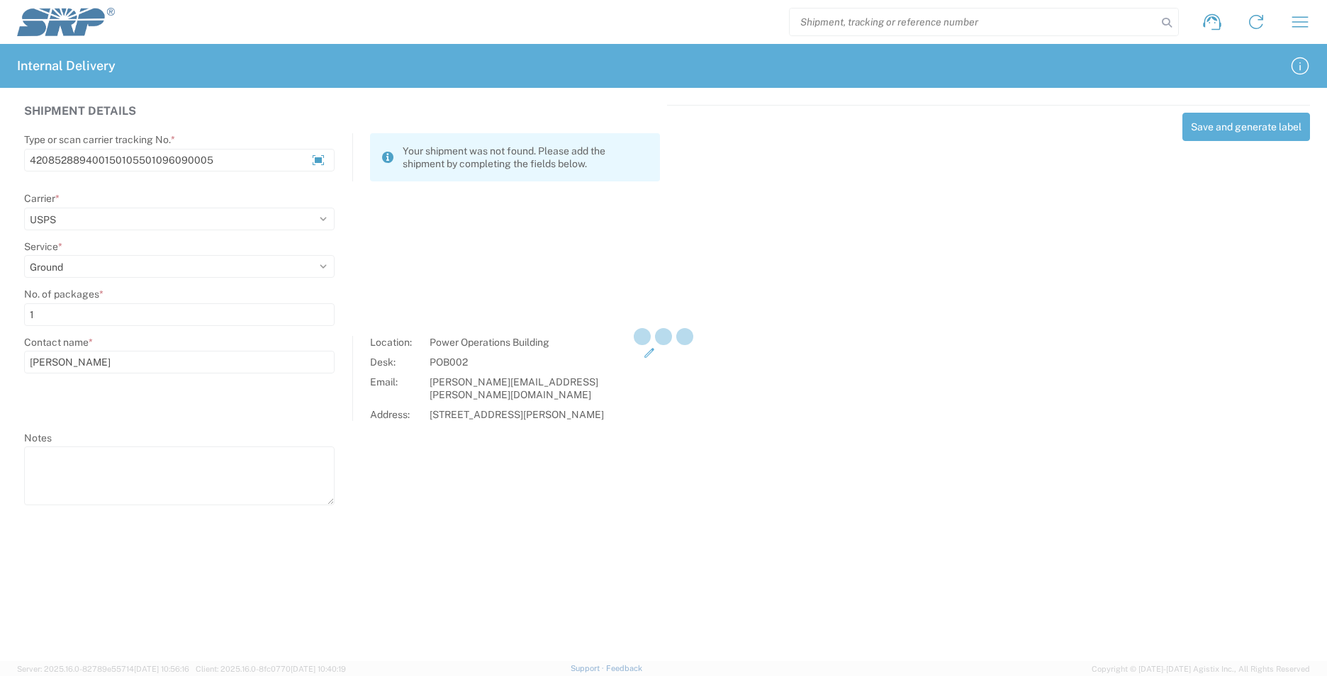
select select
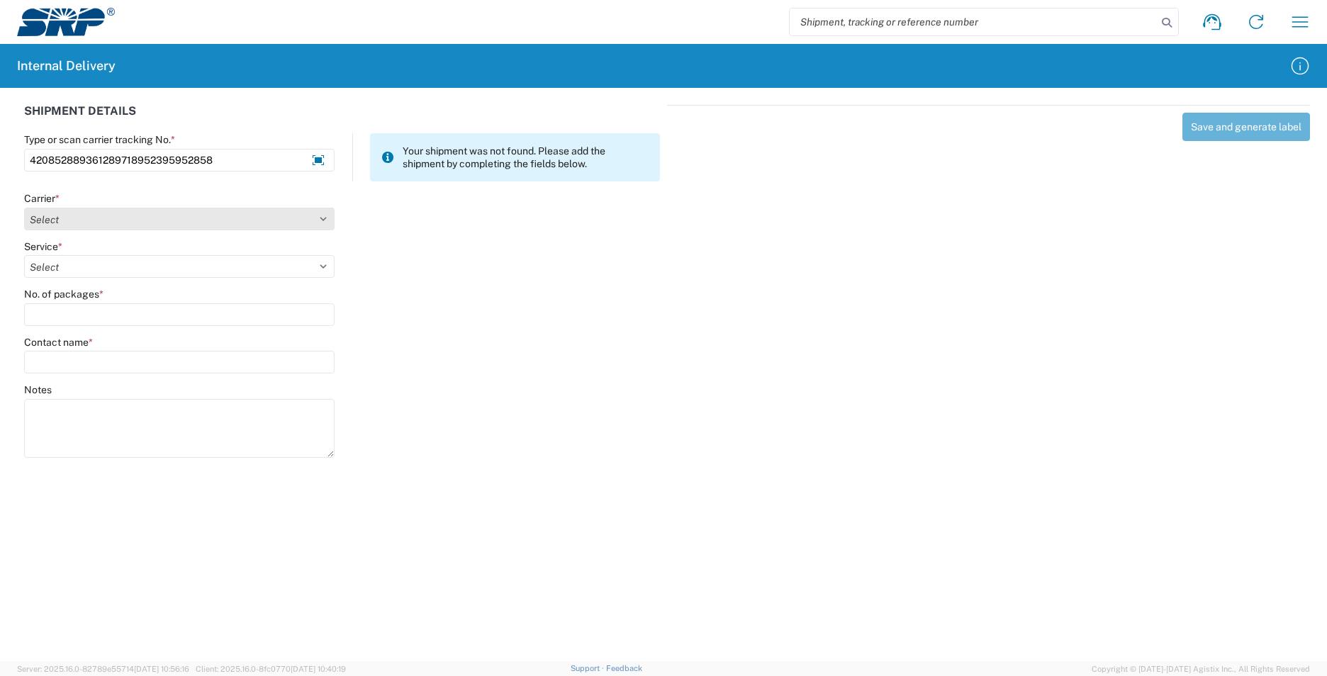
type input "420852889361289718952395952858"
click at [57, 228] on select "Select AcctPay Amazon Logistics ATI Trucking BC Dimerco Logistics Empire Southw…" at bounding box center [179, 219] width 310 height 23
select select "137"
click at [24, 208] on select "Select AcctPay Amazon Logistics ATI Trucking BC Dimerco Logistics Empire Southw…" at bounding box center [179, 219] width 310 height 23
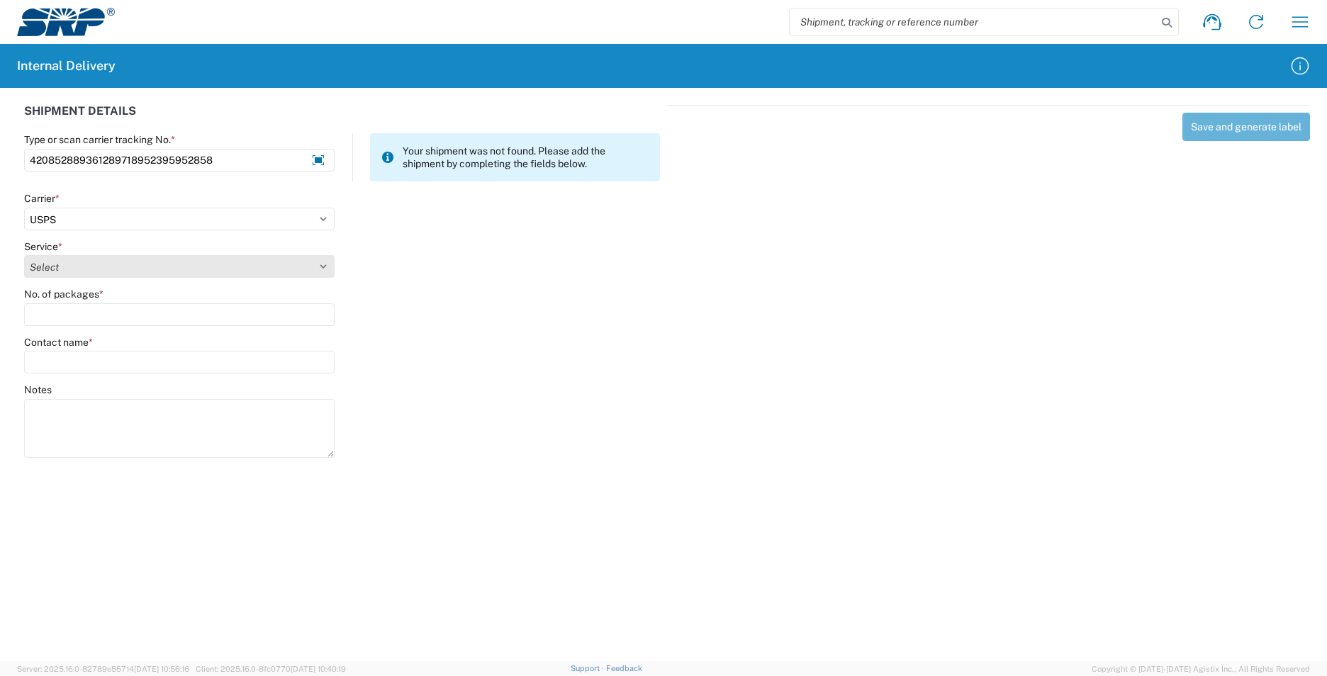
click at [57, 272] on select "Select 3 - 5 Day Bound Printed Matter Express Mail Flat-Rate Envelope Express M…" at bounding box center [179, 266] width 310 height 23
select select "17817"
click at [24, 255] on select "Select 3 - 5 Day Bound Printed Matter Express Mail Flat-Rate Envelope Express M…" at bounding box center [179, 266] width 310 height 23
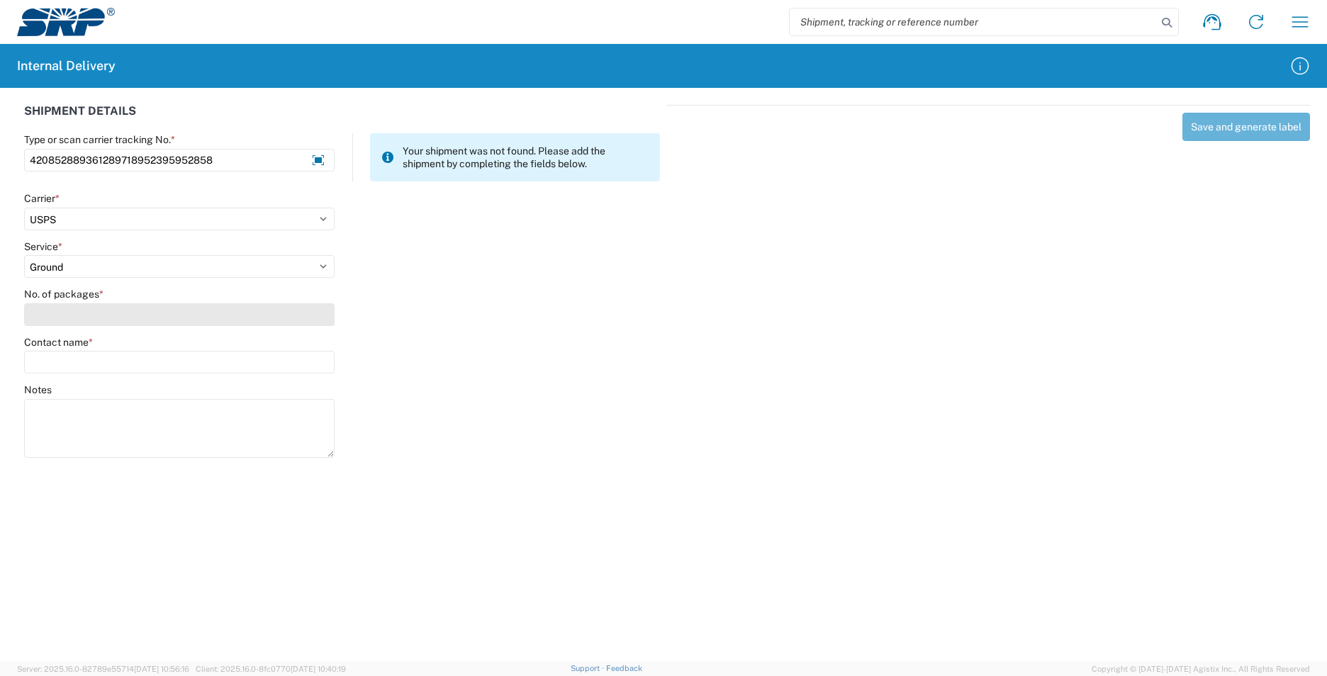
click at [59, 311] on input "No. of packages *" at bounding box center [179, 314] width 310 height 23
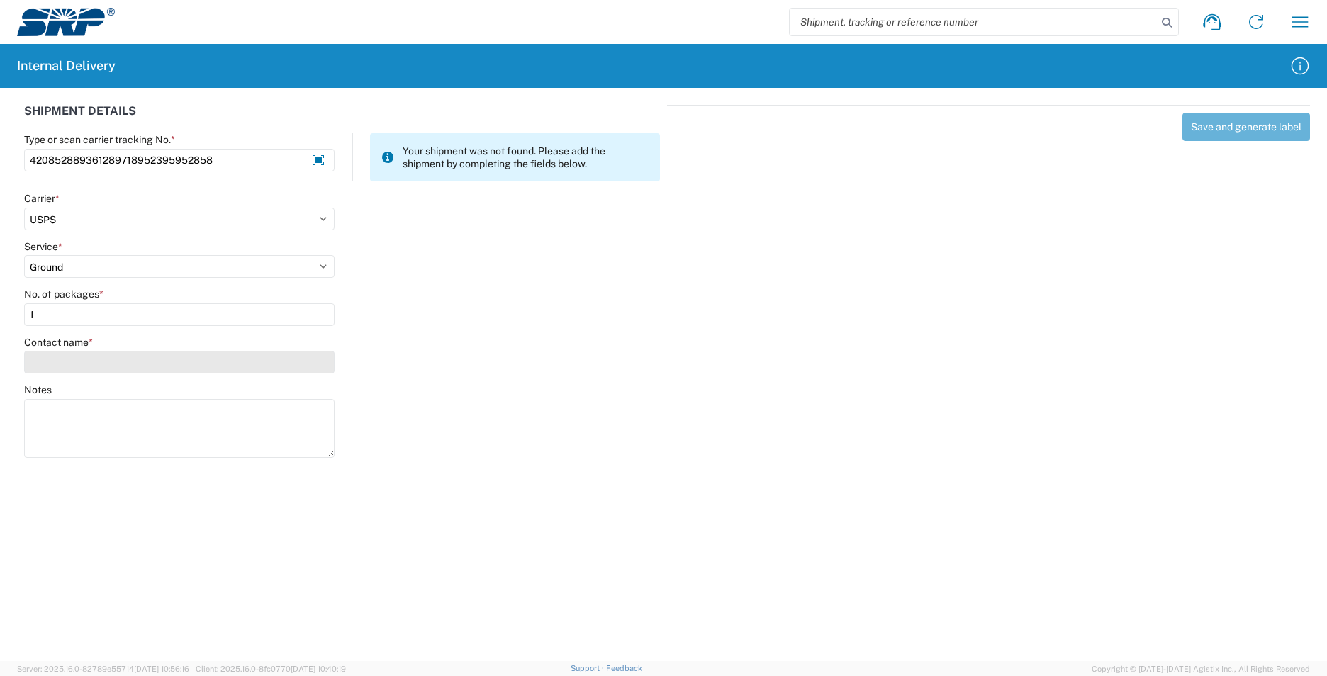
type input "1"
click at [72, 362] on input "Contact name *" at bounding box center [179, 362] width 310 height 23
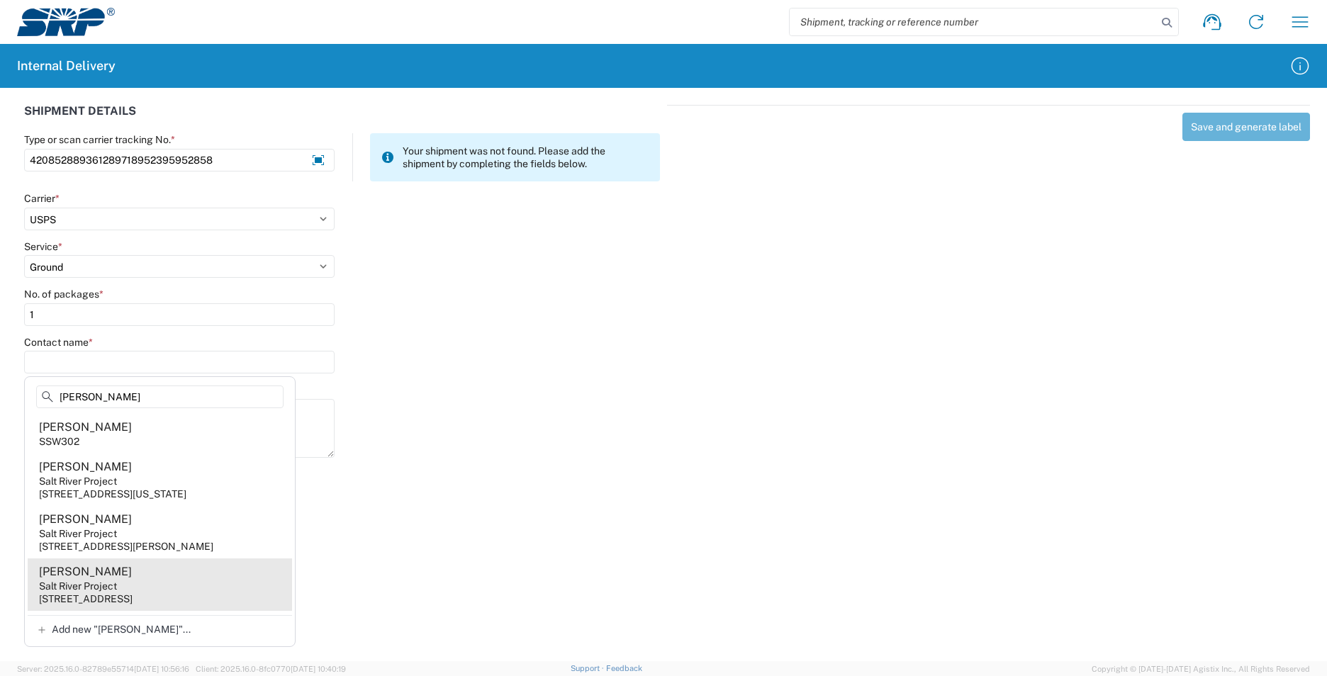
type input "[PERSON_NAME]"
drag, startPoint x: 140, startPoint y: 586, endPoint x: 345, endPoint y: 521, distance: 215.0
click at [141, 586] on agx-address-suggestion-item "[PERSON_NAME] Salt River Project [STREET_ADDRESS]" at bounding box center [160, 585] width 264 height 52
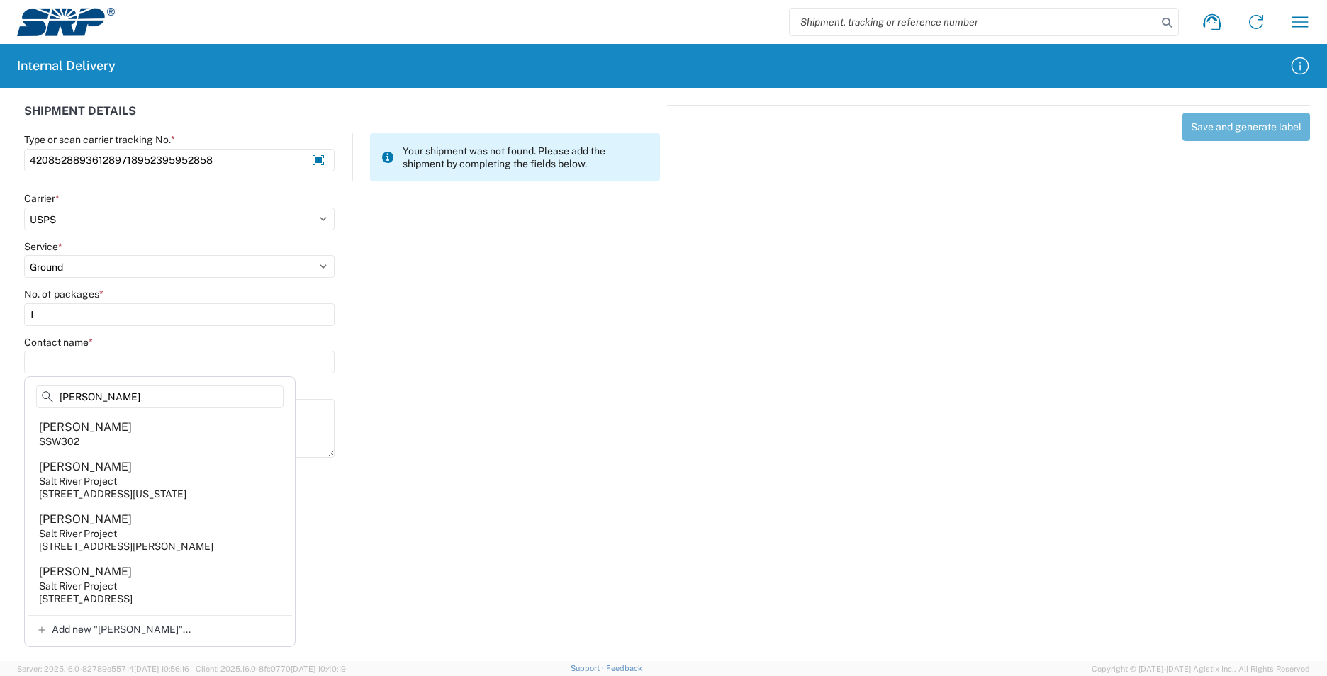
type input "[PERSON_NAME]"
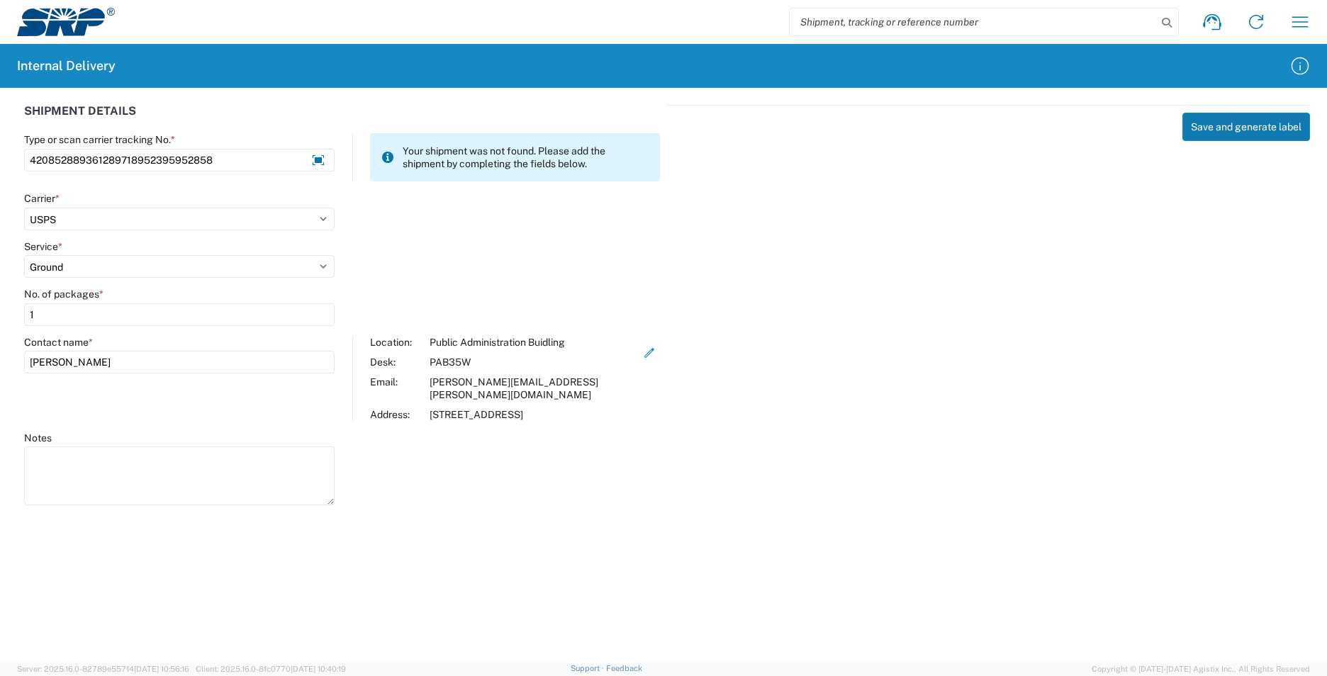
click at [1245, 125] on button "Save and generate label" at bounding box center [1246, 127] width 128 height 28
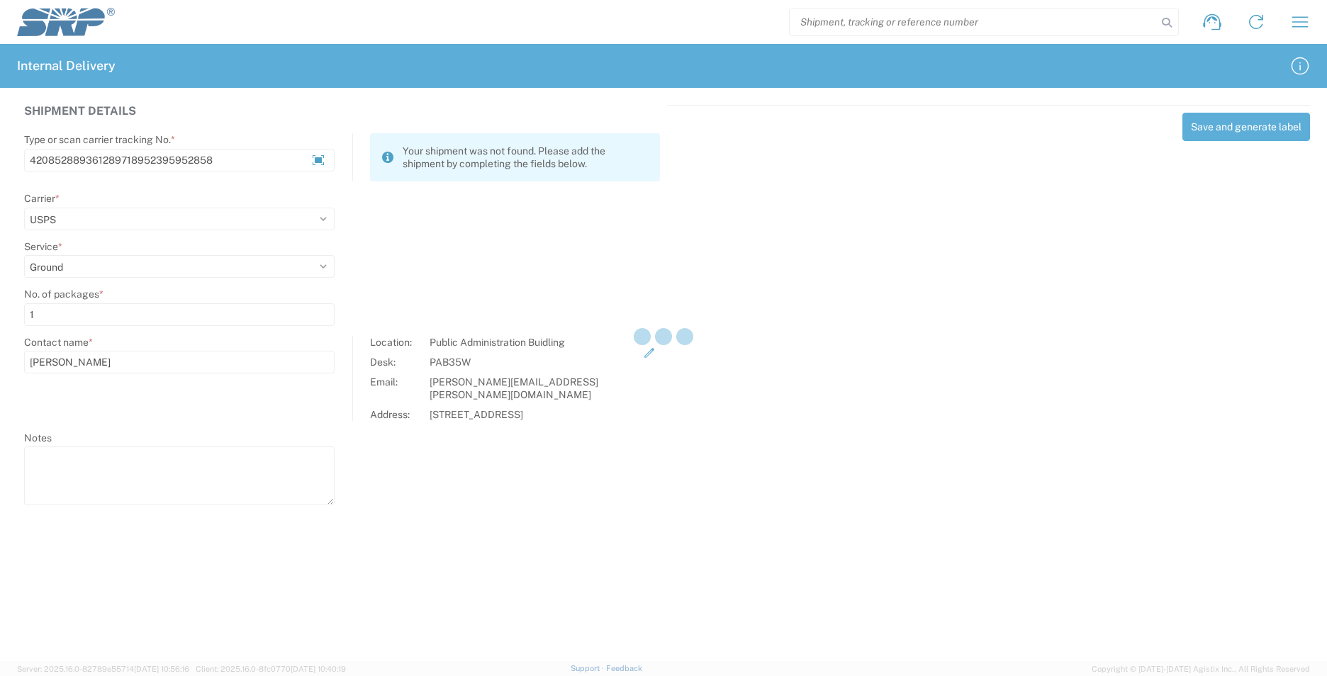
select select
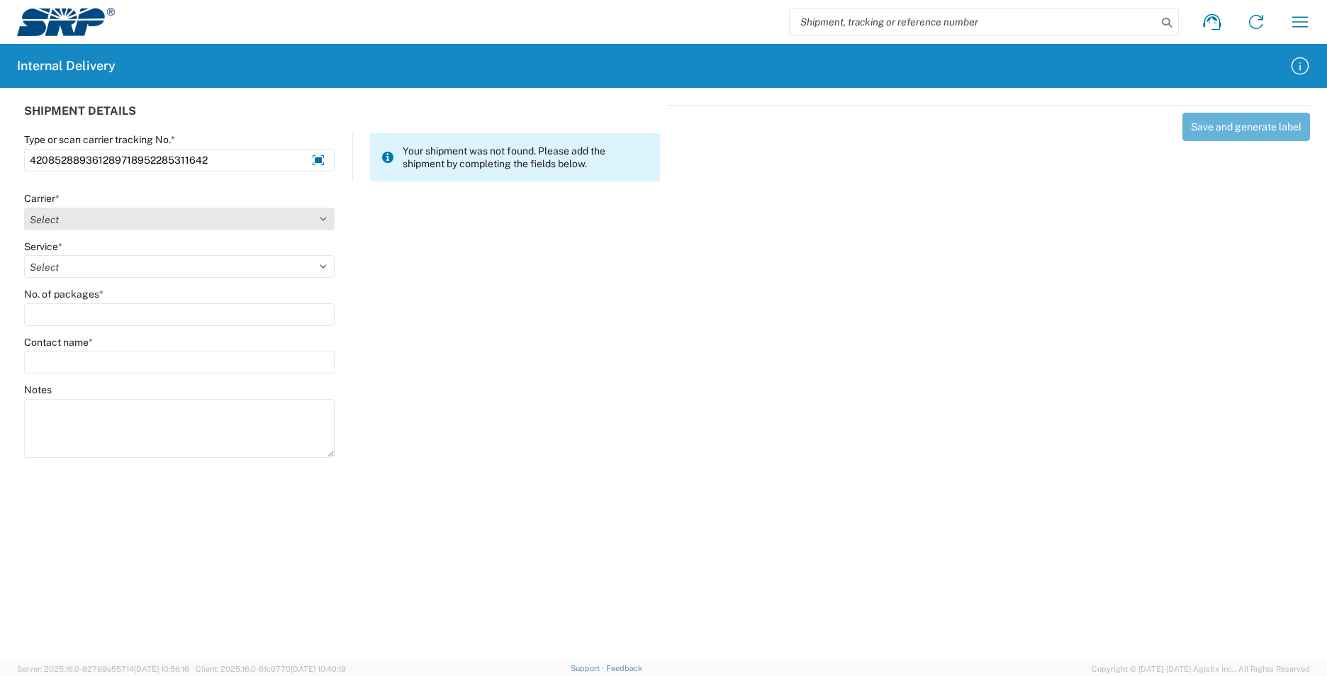
type input "420852889361289718952285311642"
click at [59, 220] on select "Select AcctPay Amazon Logistics ATI Trucking BC Dimerco Logistics Empire Southw…" at bounding box center [179, 219] width 310 height 23
select select "137"
click at [24, 208] on select "Select AcctPay Amazon Logistics ATI Trucking BC Dimerco Logistics Empire Southw…" at bounding box center [179, 219] width 310 height 23
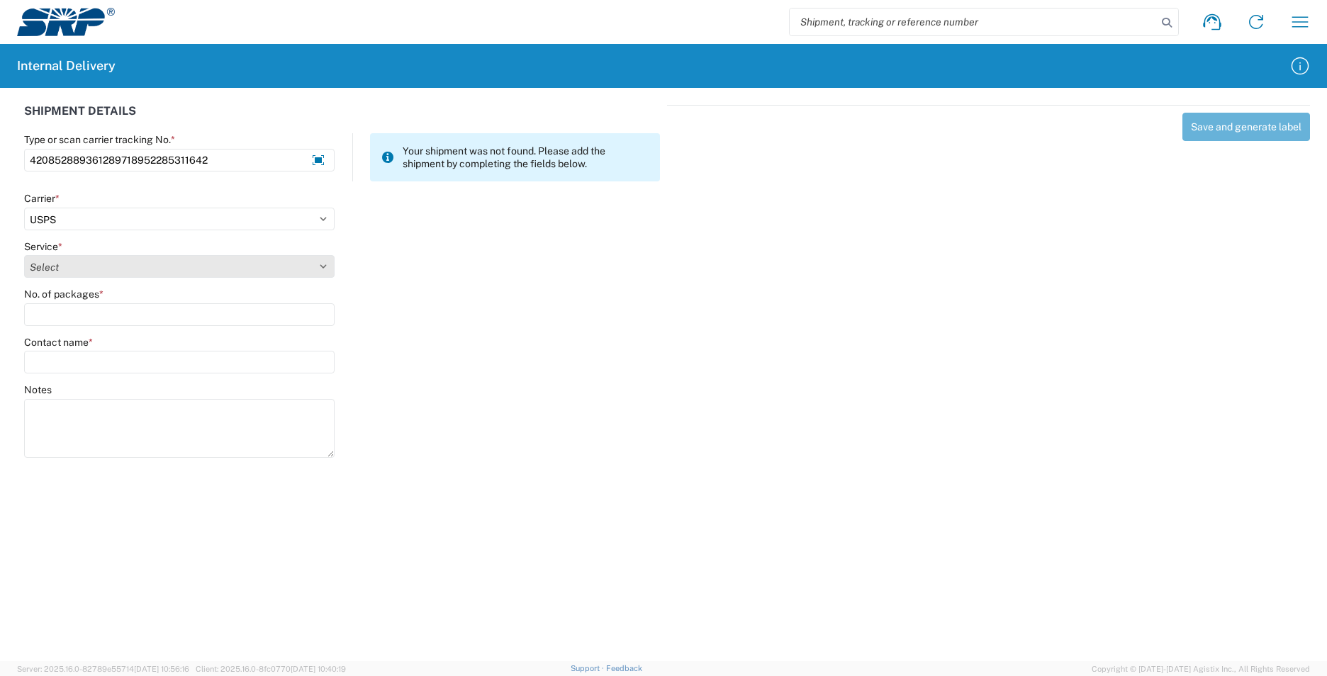
click at [77, 267] on select "Select 3 - 5 Day Bound Printed Matter Express Mail Flat-Rate Envelope Express M…" at bounding box center [179, 266] width 310 height 23
select select "17817"
click at [77, 267] on select "Select 3 - 5 Day Bound Printed Matter Express Mail Flat-Rate Envelope Express M…" at bounding box center [179, 266] width 310 height 23
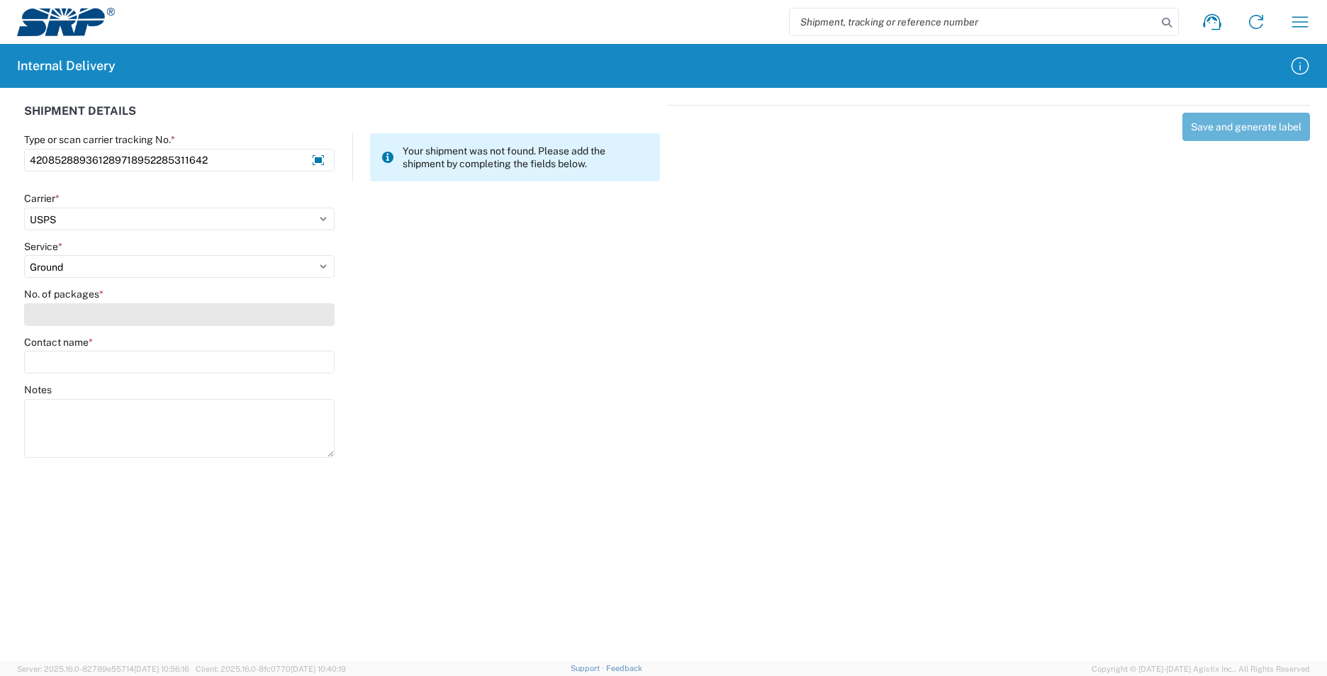
click at [55, 319] on input "No. of packages *" at bounding box center [179, 314] width 310 height 23
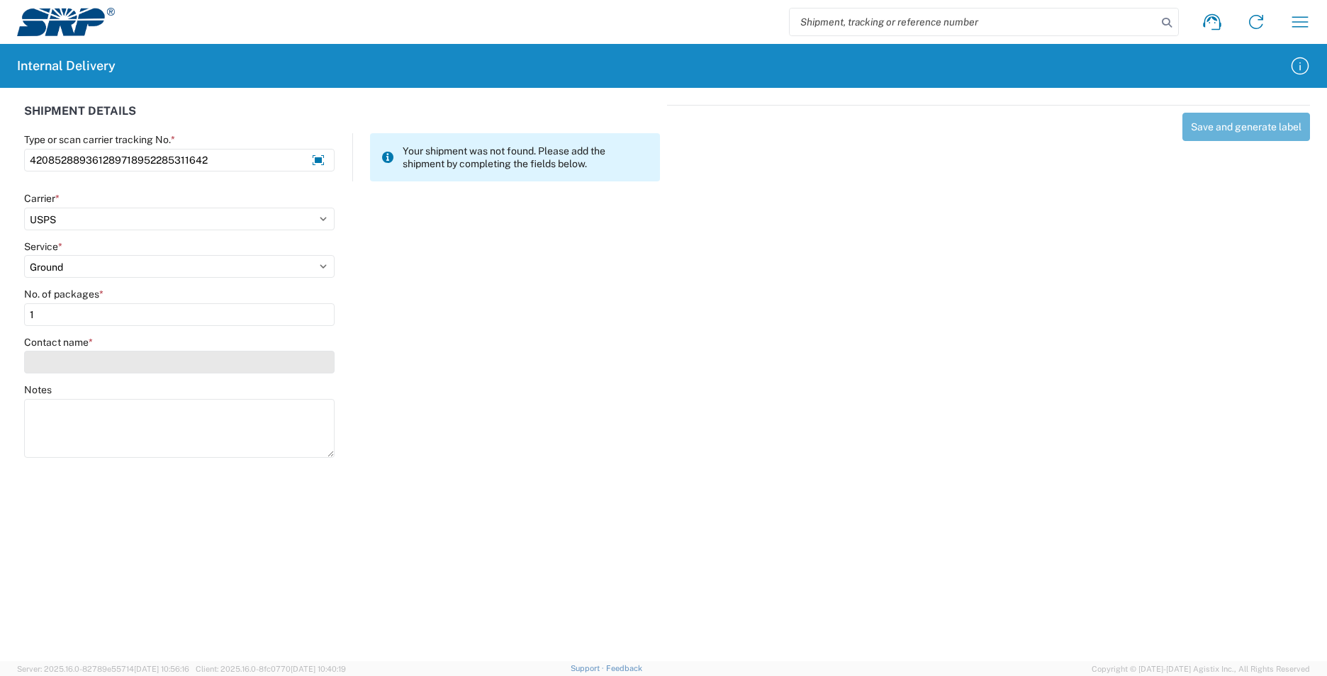
type input "1"
click at [62, 364] on input "Contact name *" at bounding box center [179, 362] width 310 height 23
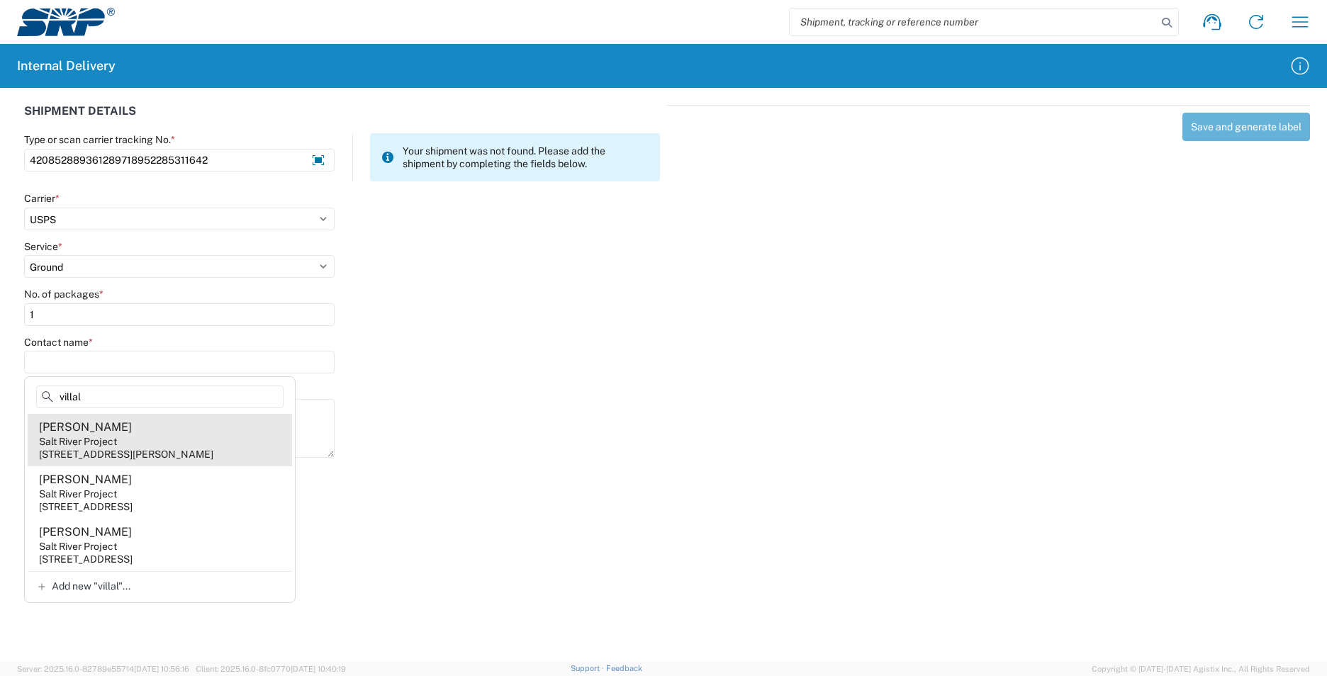
type input "villal"
click at [162, 441] on agx-address-suggestion-item "[PERSON_NAME] Salt River Project [STREET_ADDRESS][PERSON_NAME]" at bounding box center [160, 440] width 264 height 52
type input "[PERSON_NAME]"
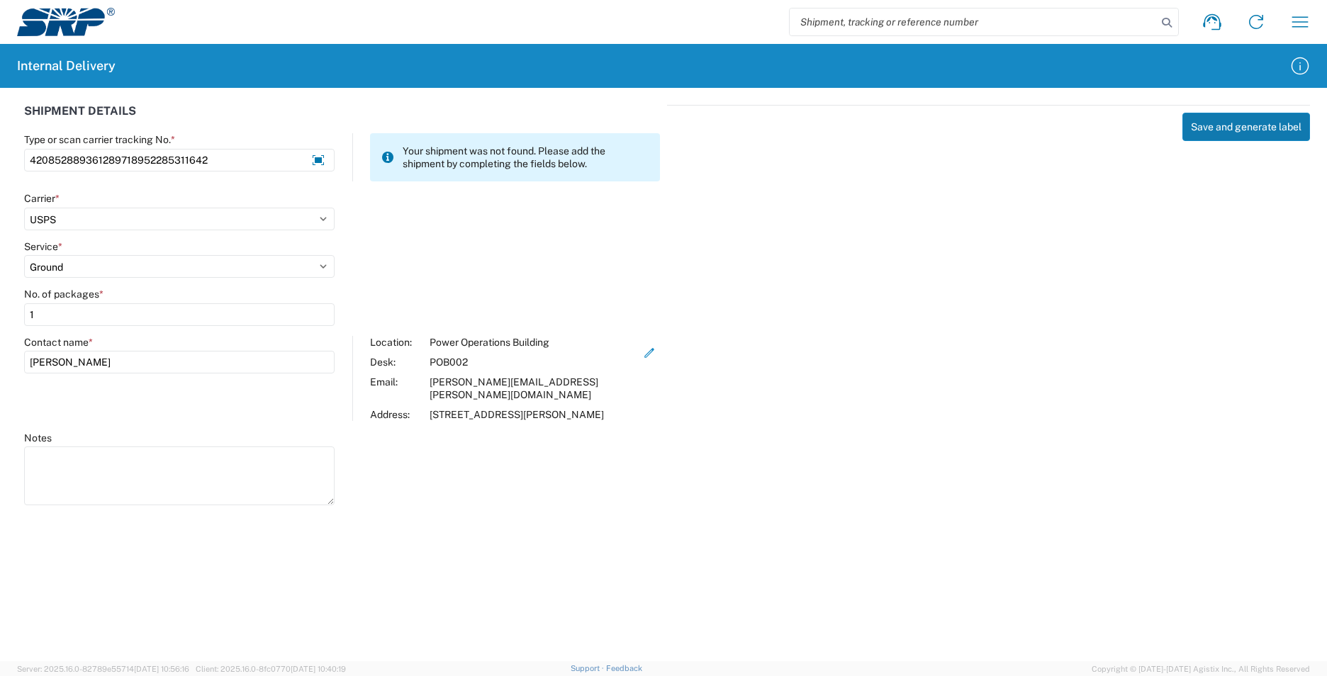
click at [1236, 125] on button "Save and generate label" at bounding box center [1246, 127] width 128 height 28
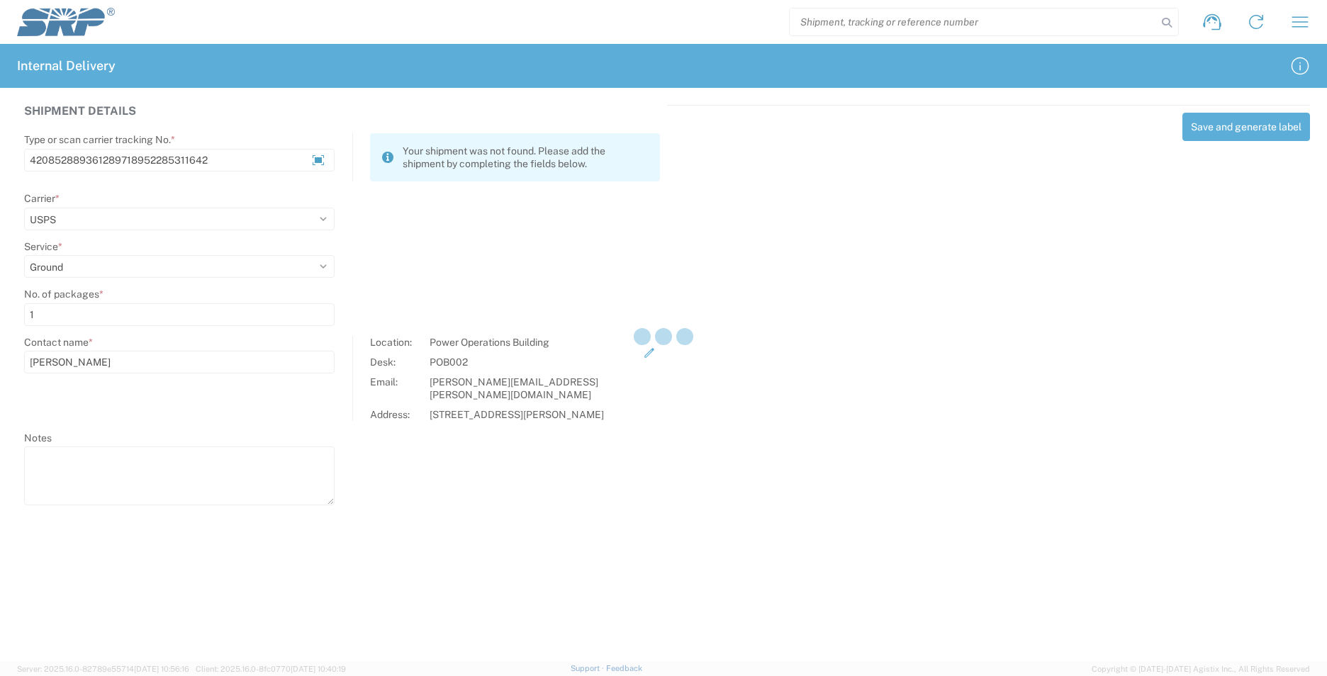
select select
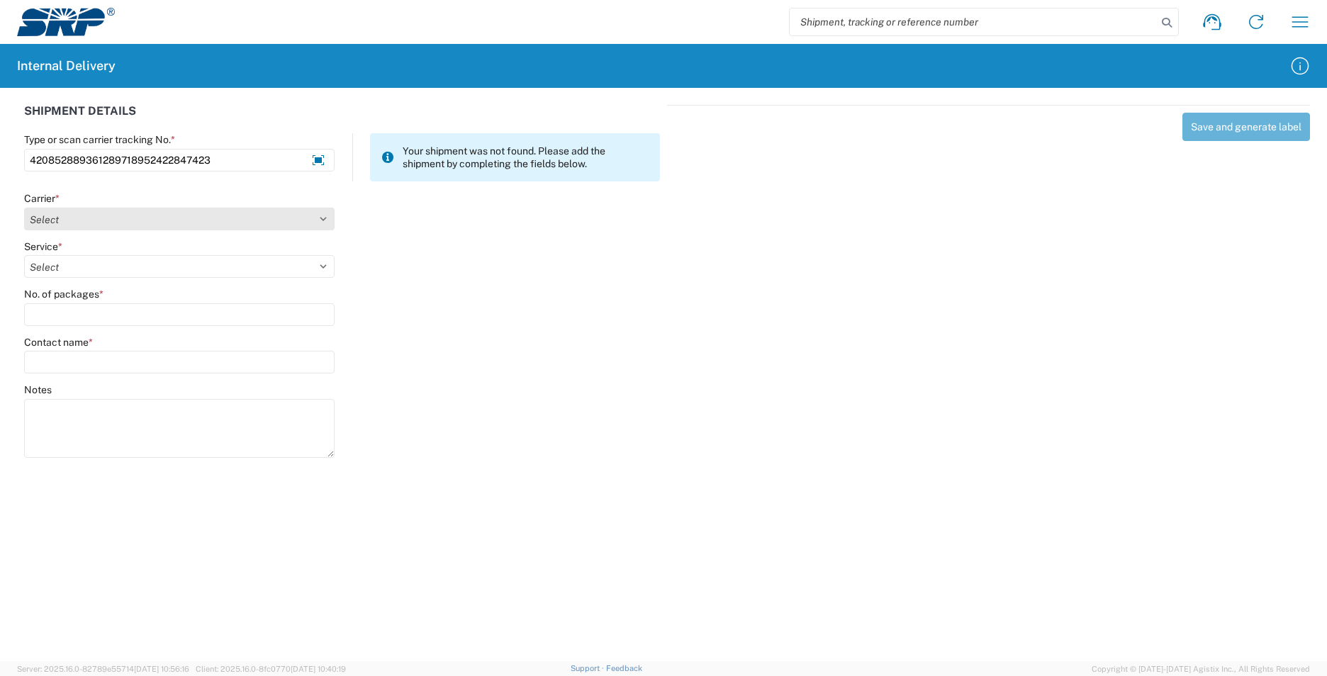
type input "420852889361289718952422847423"
click at [41, 229] on select "Select AcctPay Amazon Logistics ATI Trucking BC Dimerco Logistics Empire Southw…" at bounding box center [179, 219] width 310 height 23
select select "137"
click at [24, 208] on select "Select AcctPay Amazon Logistics ATI Trucking BC Dimerco Logistics Empire Southw…" at bounding box center [179, 219] width 310 height 23
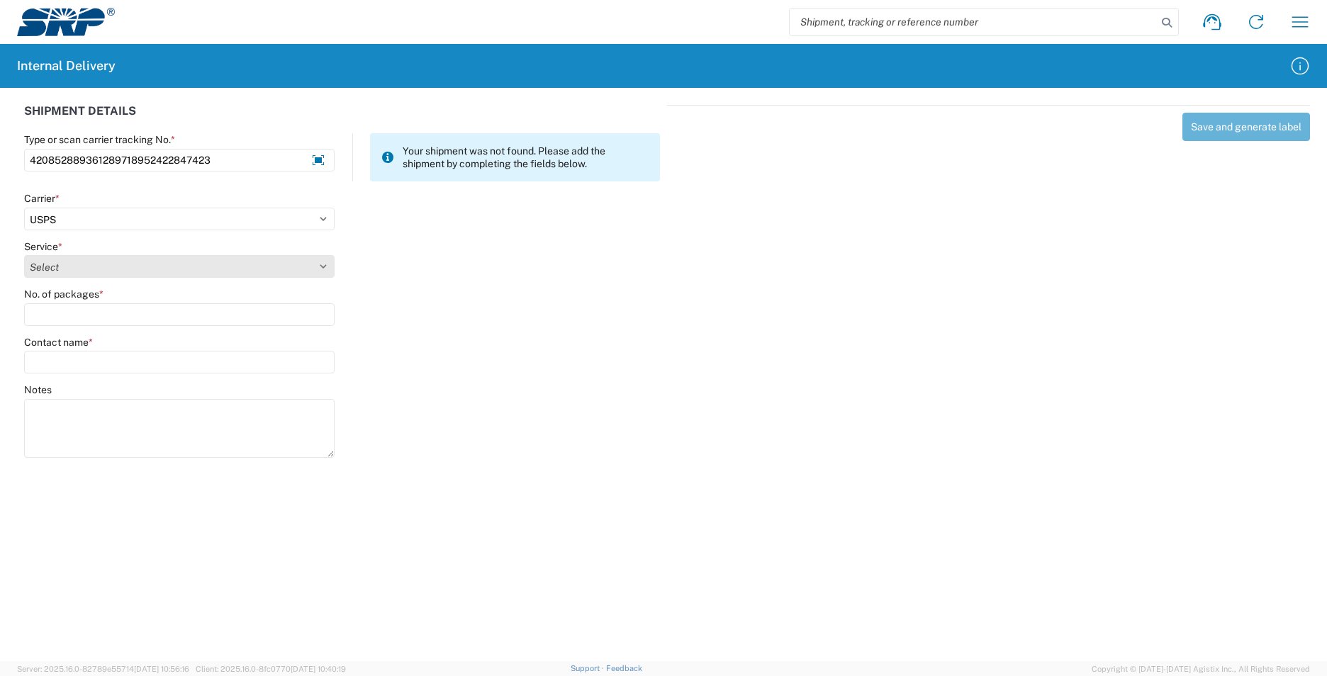
click at [56, 269] on select "Select 3 - 5 Day Bound Printed Matter Express Mail Flat-Rate Envelope Express M…" at bounding box center [179, 266] width 310 height 23
select select "17817"
click at [56, 272] on select "Select 3 - 5 Day Bound Printed Matter Express Mail Flat-Rate Envelope Express M…" at bounding box center [179, 266] width 310 height 23
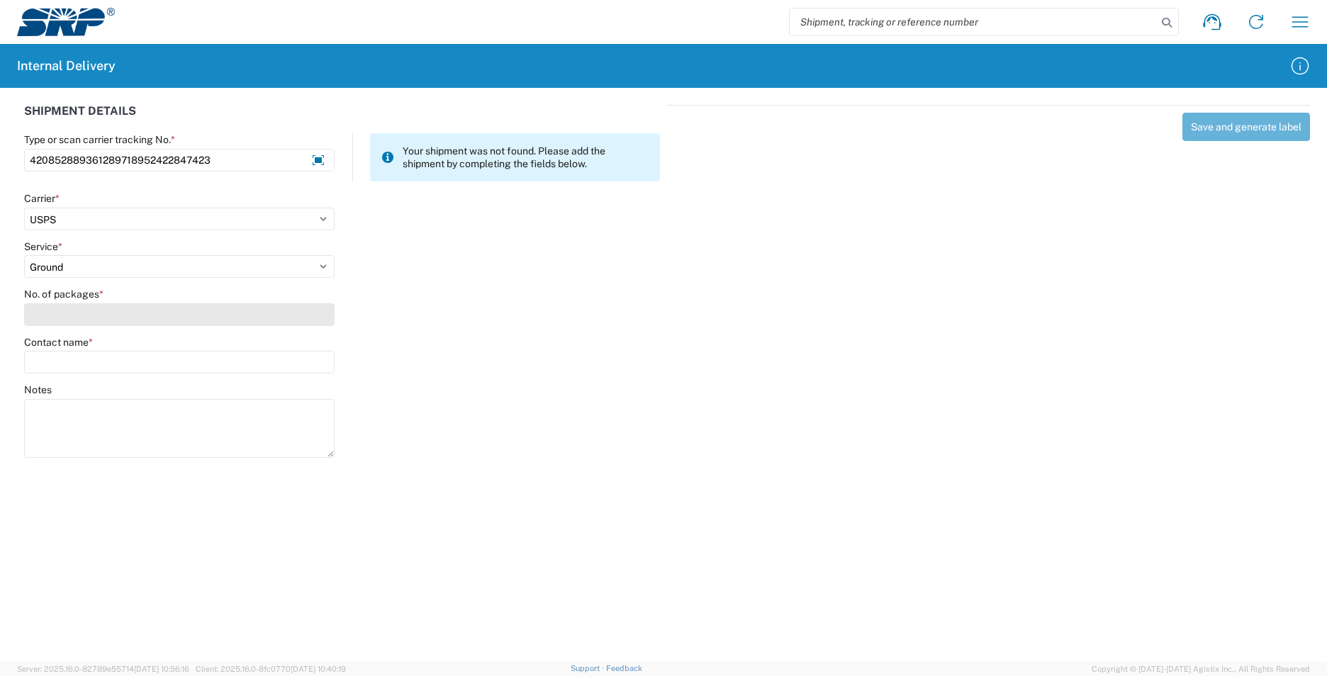
click at [54, 315] on input "No. of packages *" at bounding box center [179, 314] width 310 height 23
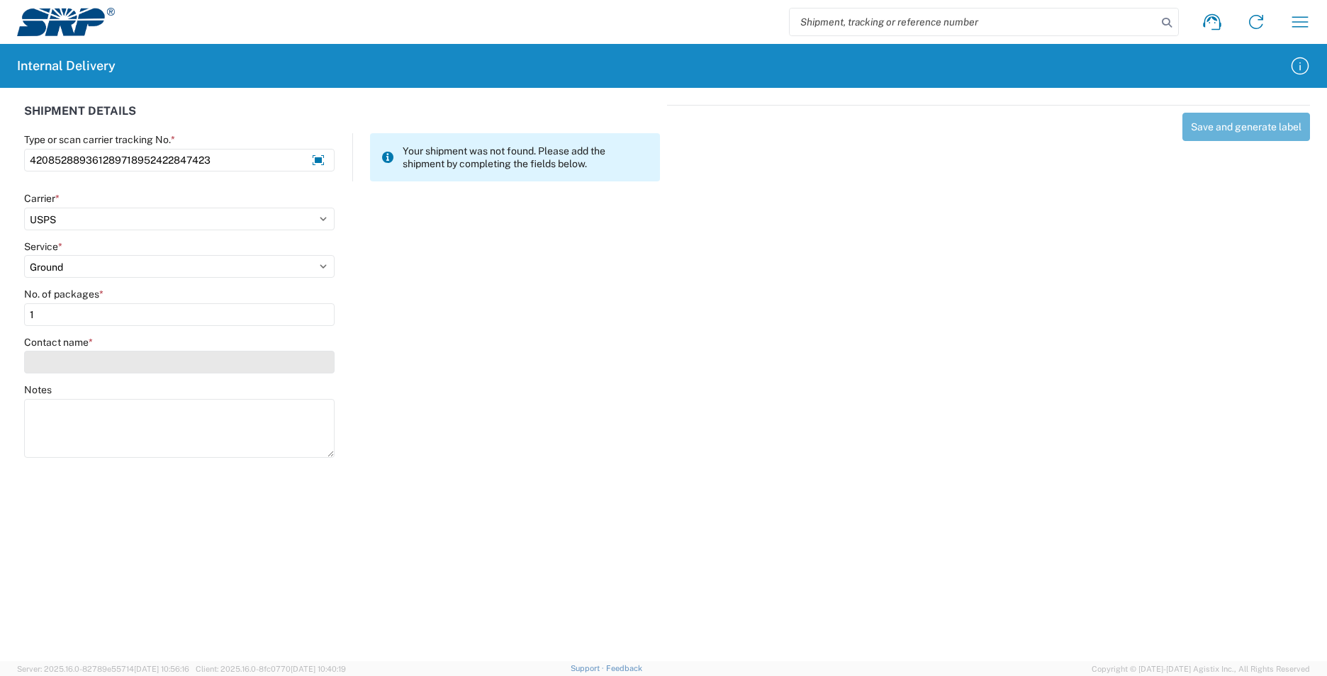
type input "1"
click at [74, 362] on input "Contact name *" at bounding box center [179, 362] width 310 height 23
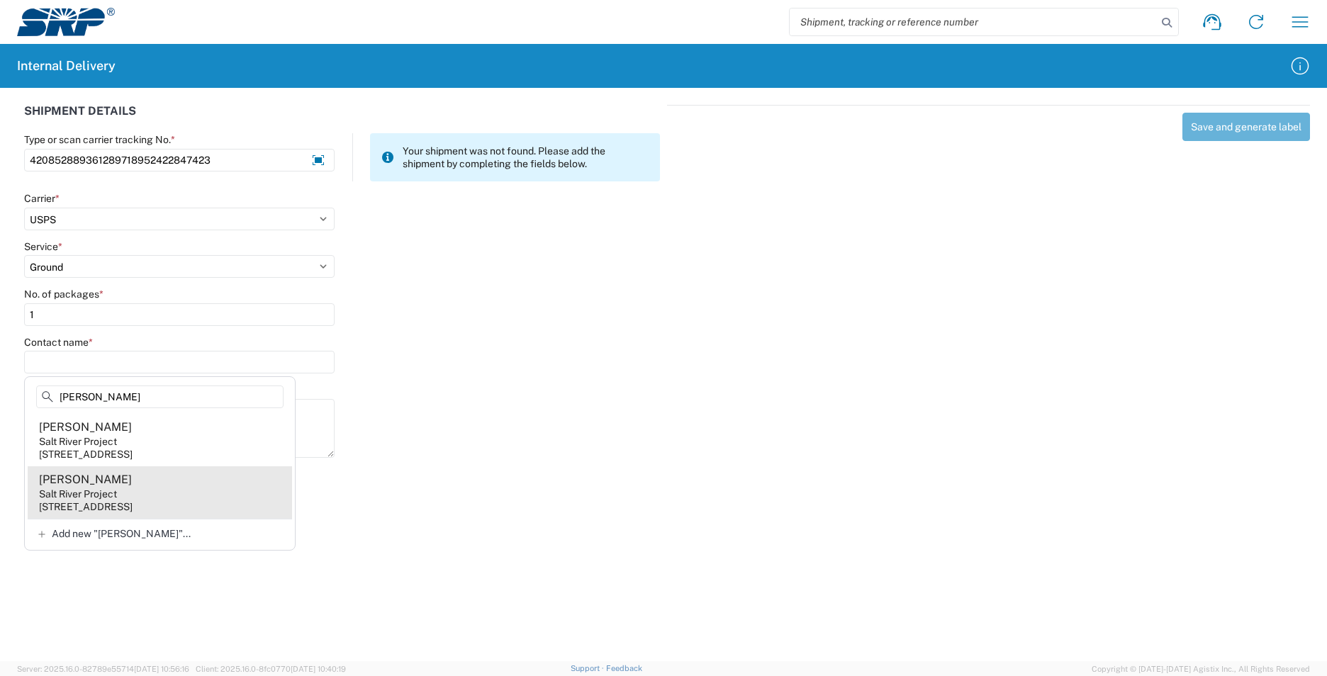
type input "[PERSON_NAME]"
click at [198, 494] on agx-address-suggestion-item "[PERSON_NAME] Salt River Project [STREET_ADDRESS]" at bounding box center [160, 492] width 264 height 52
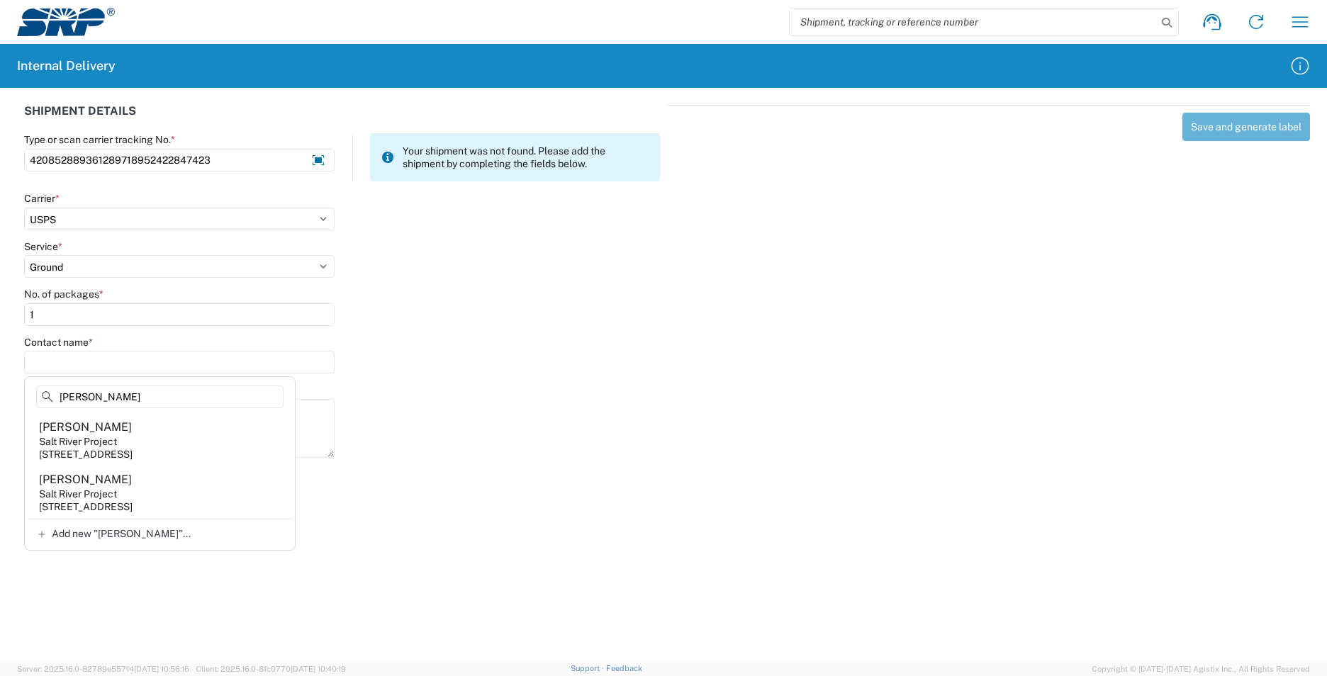
type input "[PERSON_NAME]"
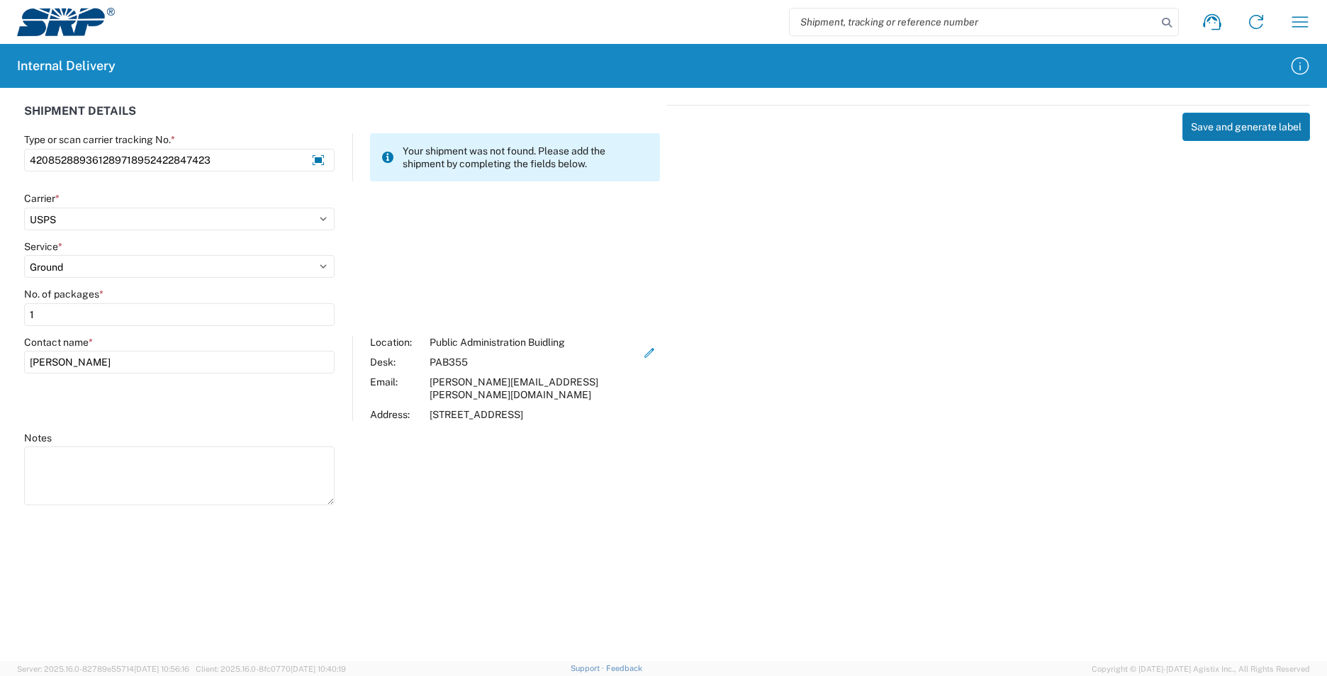
click at [1254, 121] on button "Save and generate label" at bounding box center [1246, 127] width 128 height 28
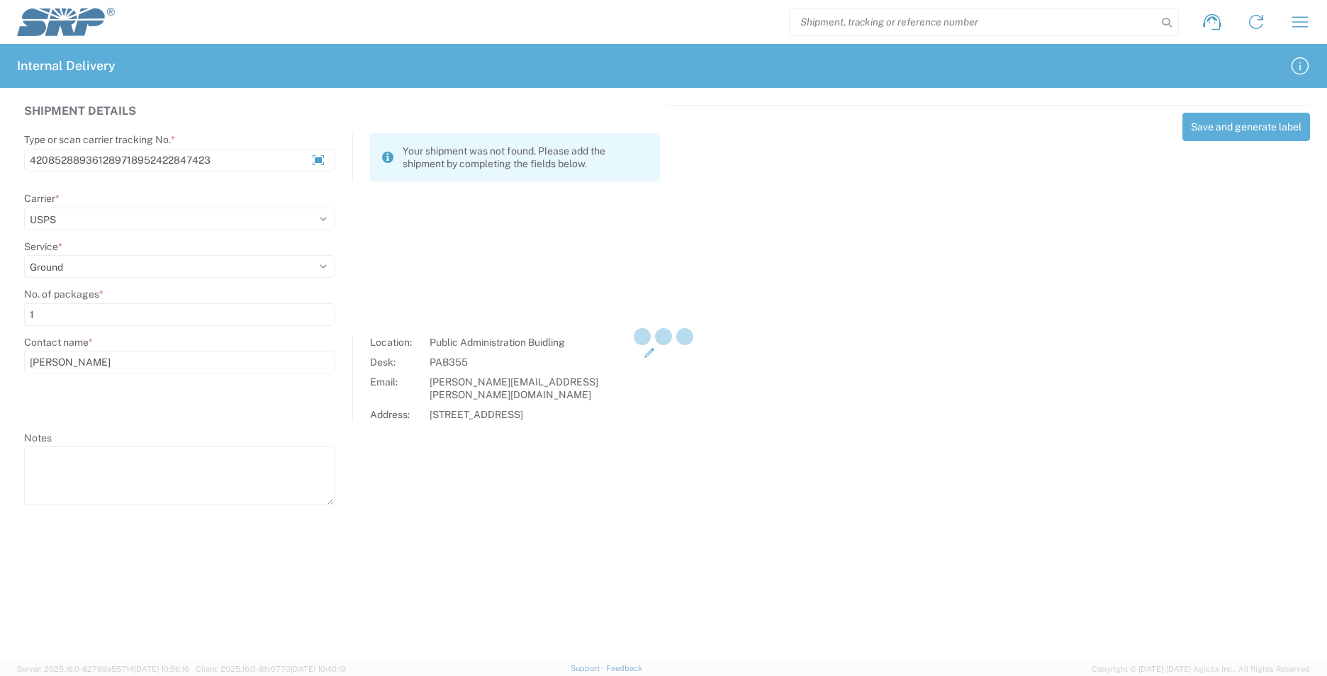
select select
